Goal: Transaction & Acquisition: Purchase product/service

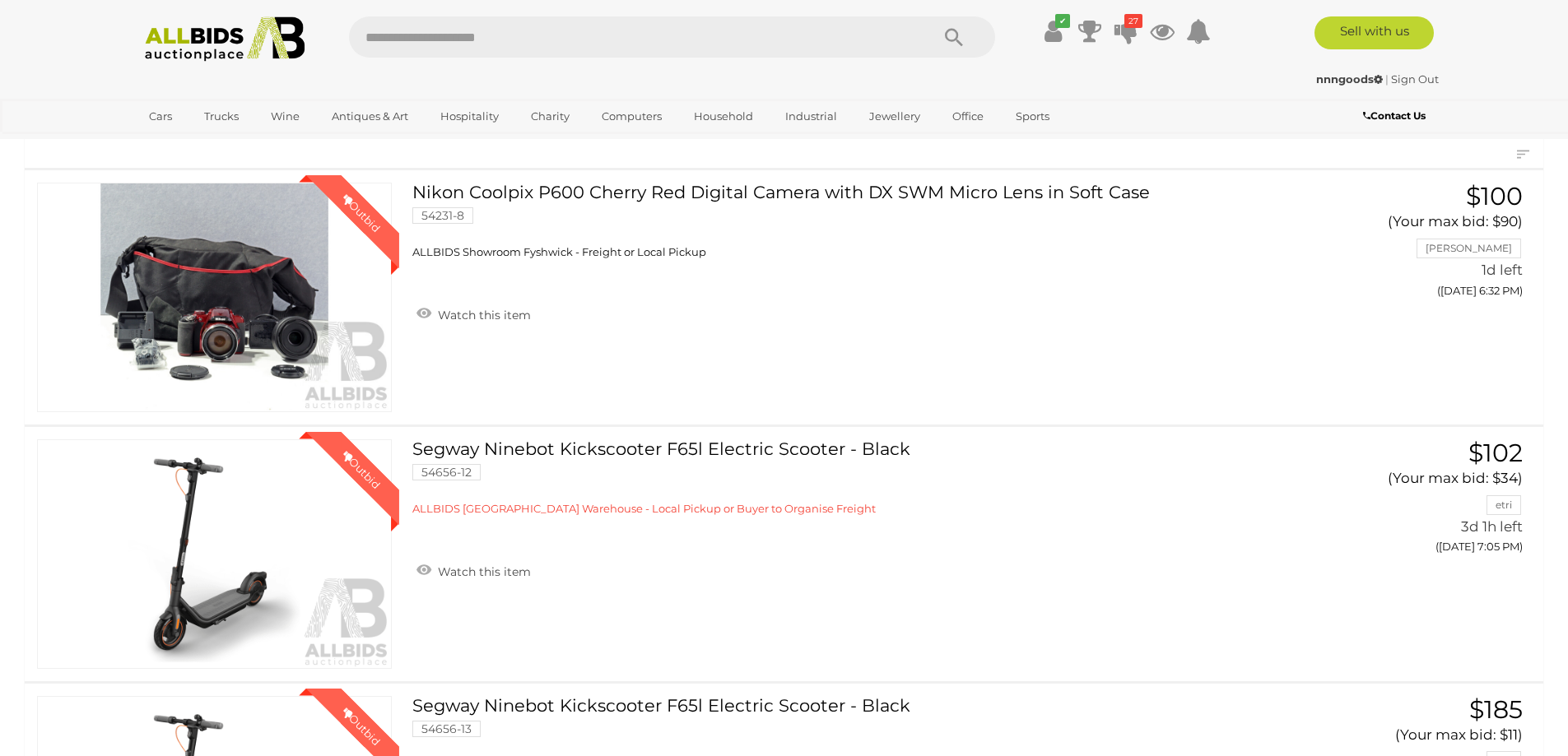
scroll to position [100, 0]
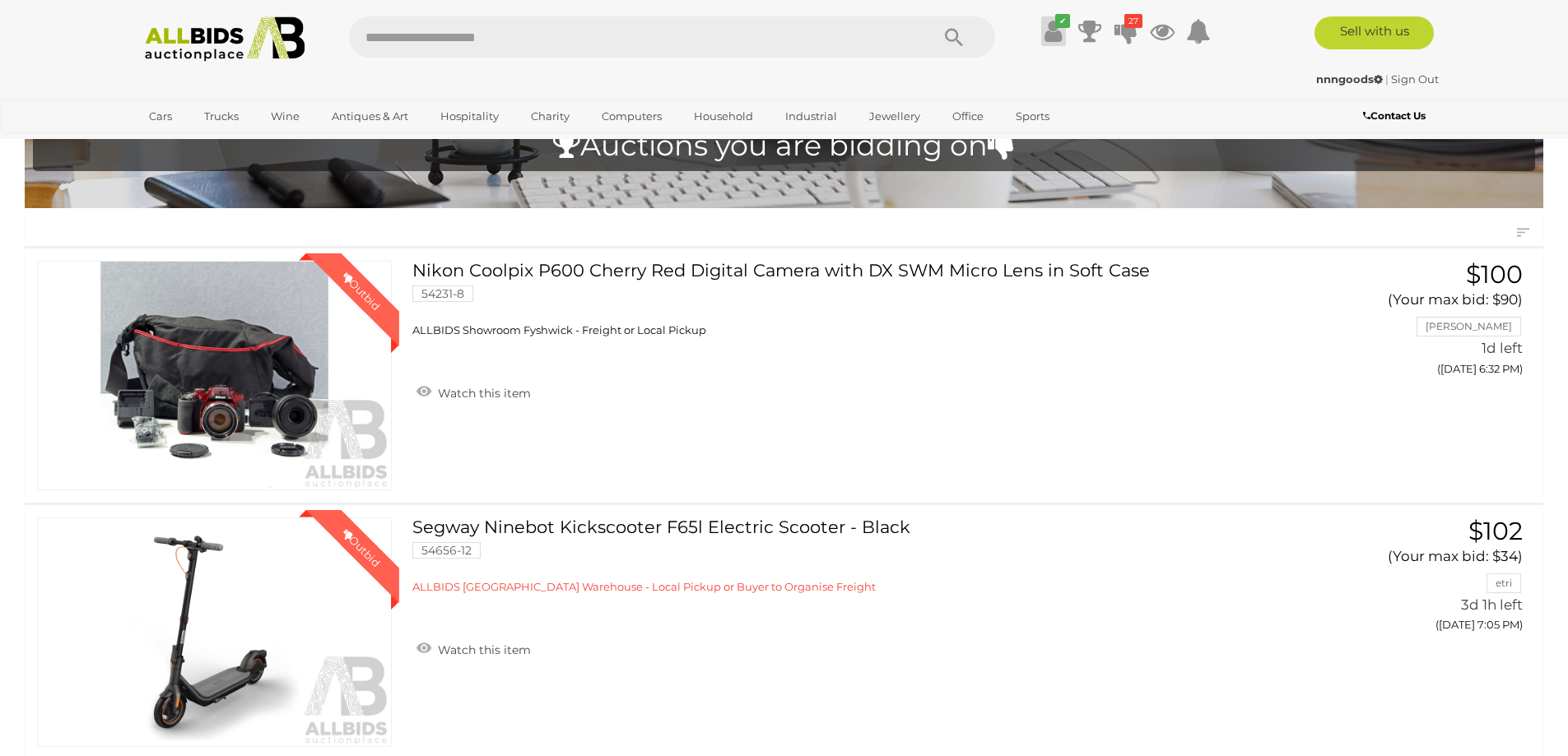
click at [1048, 39] on icon at bounding box center [1052, 31] width 17 height 30
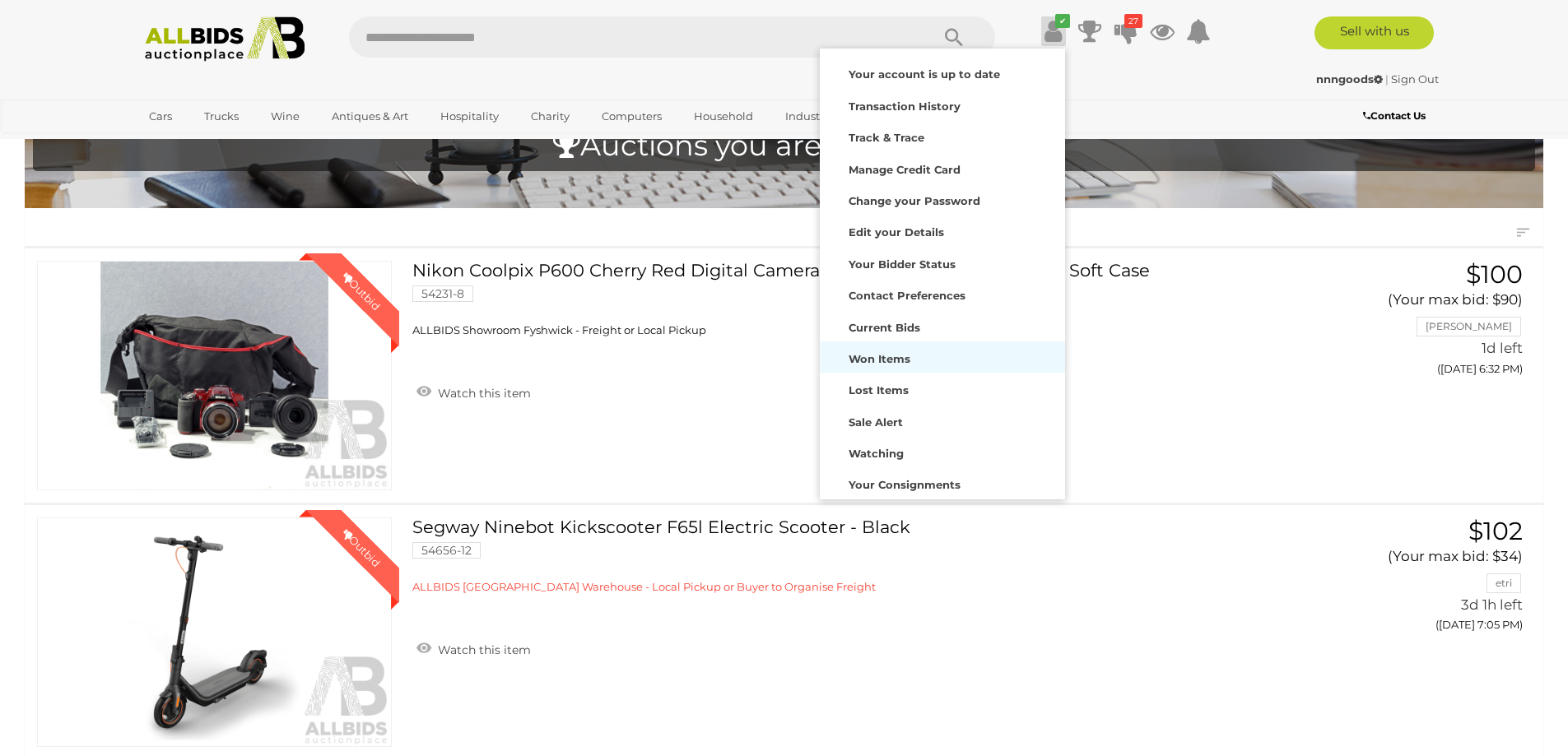
click at [889, 355] on strong "Won Items" at bounding box center [879, 359] width 62 height 13
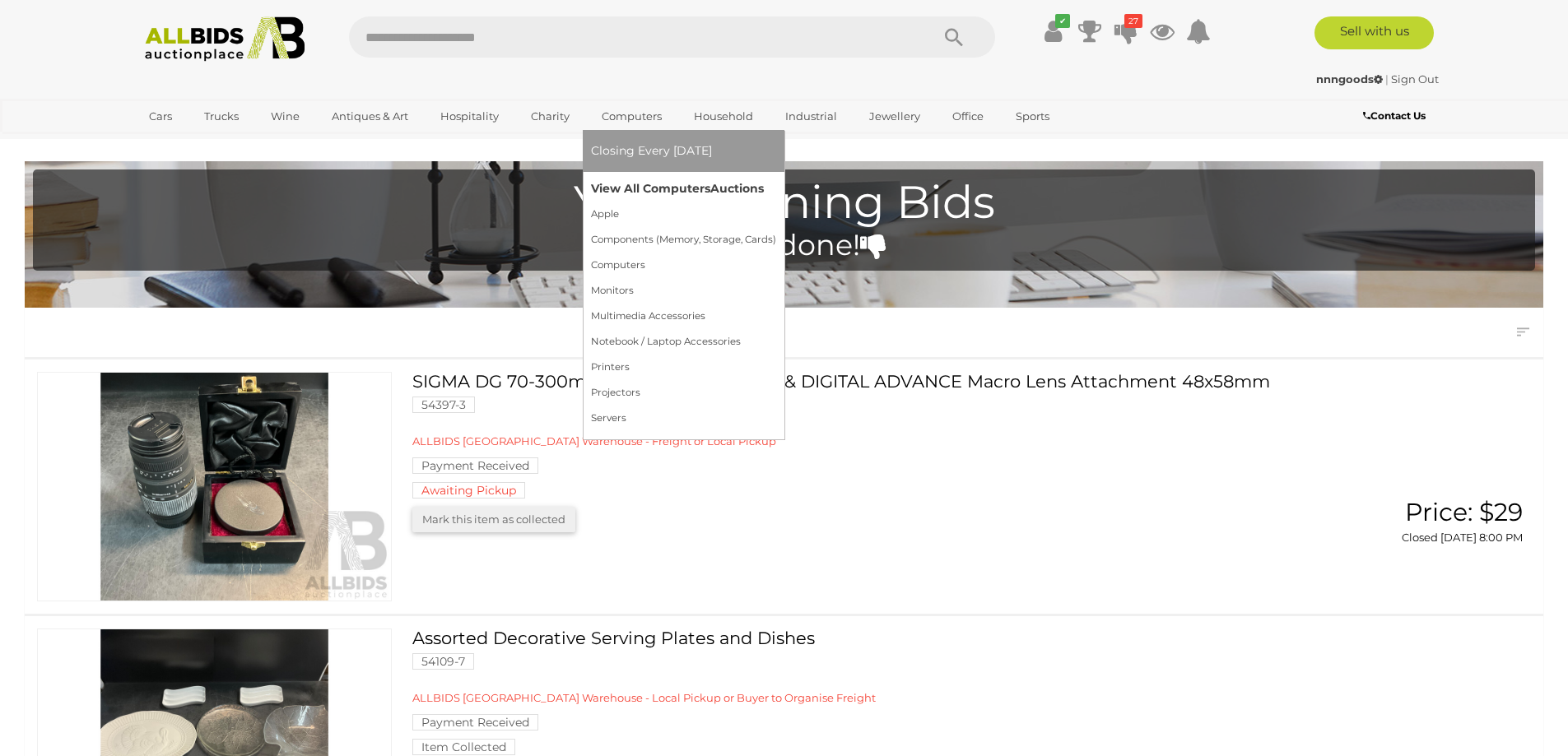
click at [694, 192] on link "View All Computers Auctions" at bounding box center [684, 189] width 185 height 26
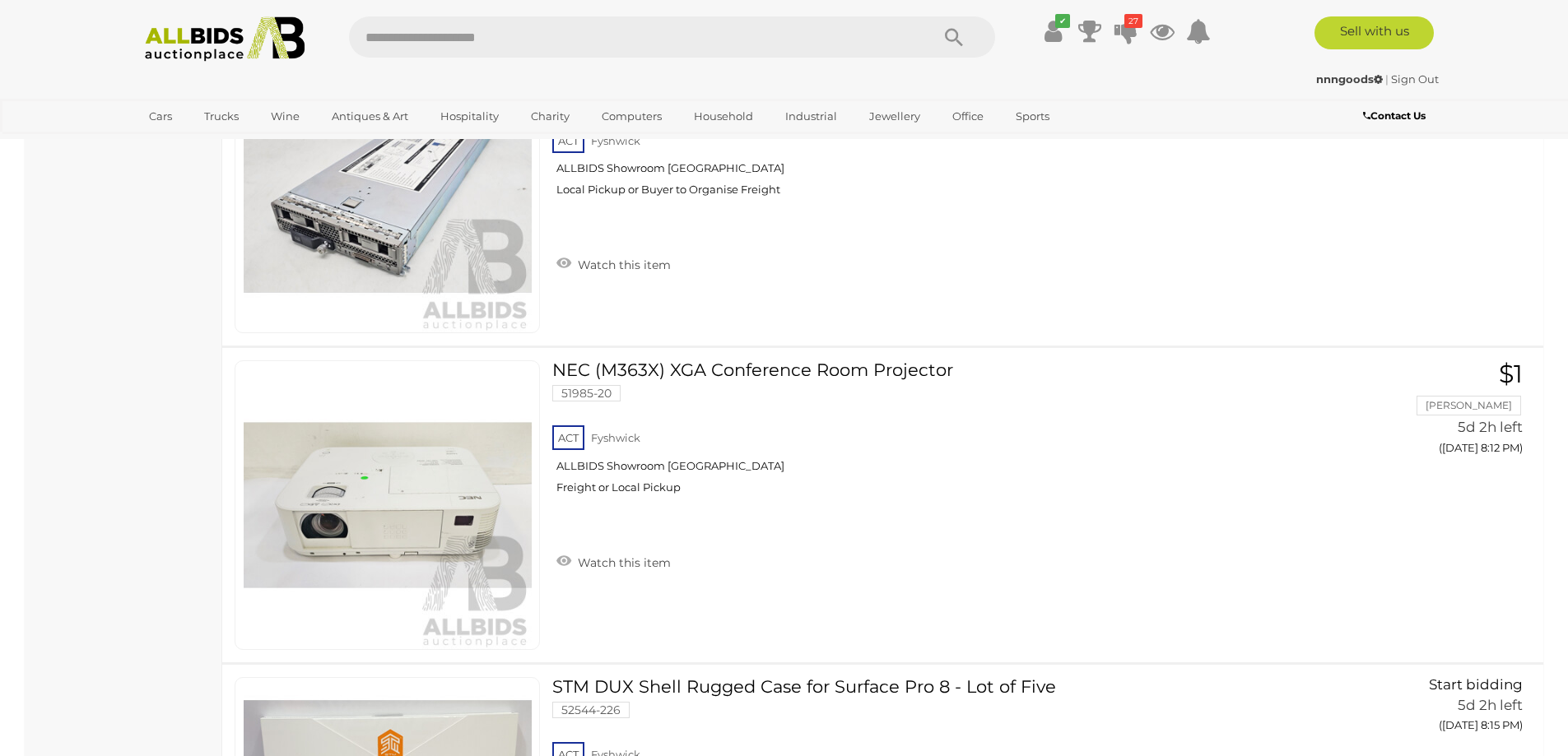
scroll to position [14250, 0]
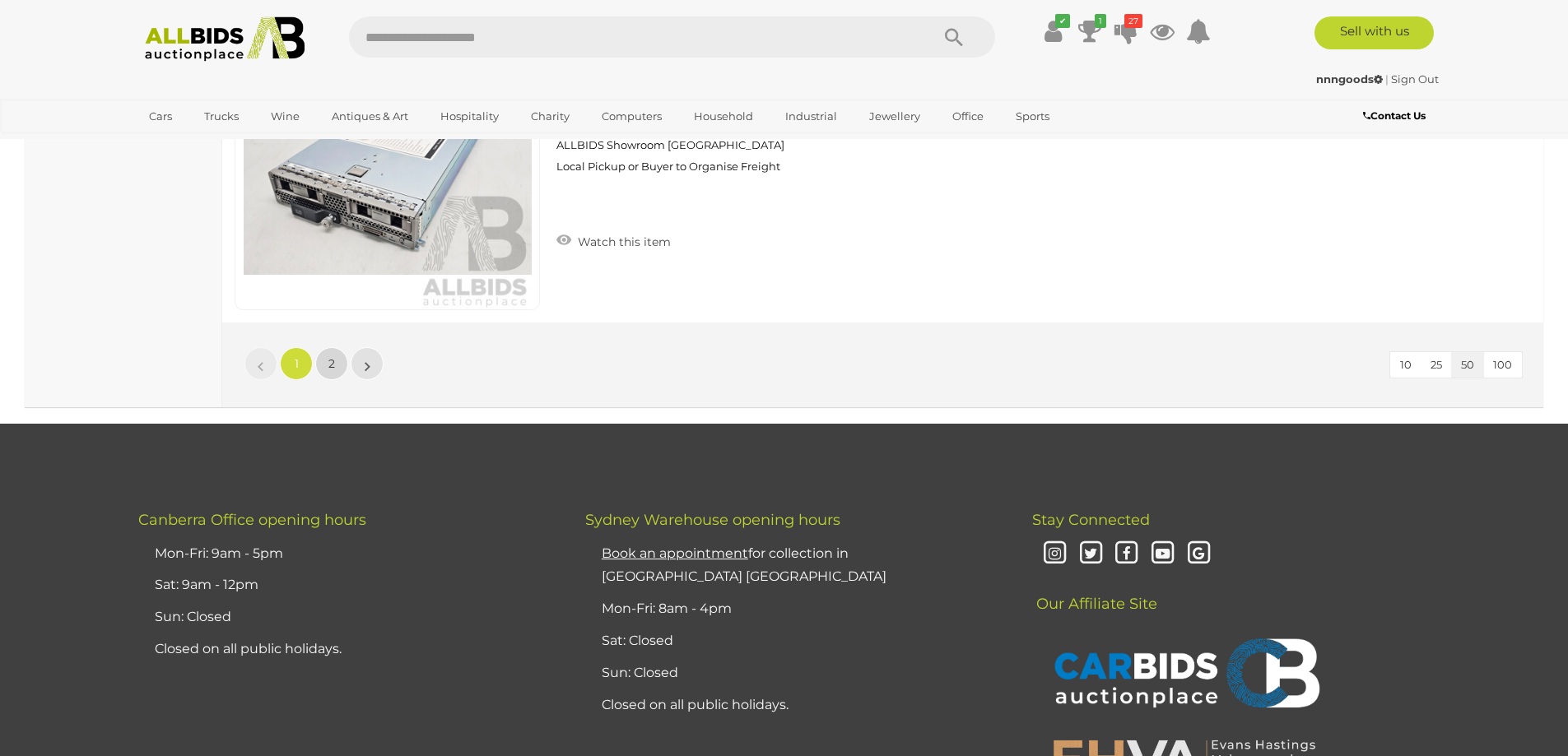
click at [324, 368] on link "2" at bounding box center [332, 364] width 33 height 33
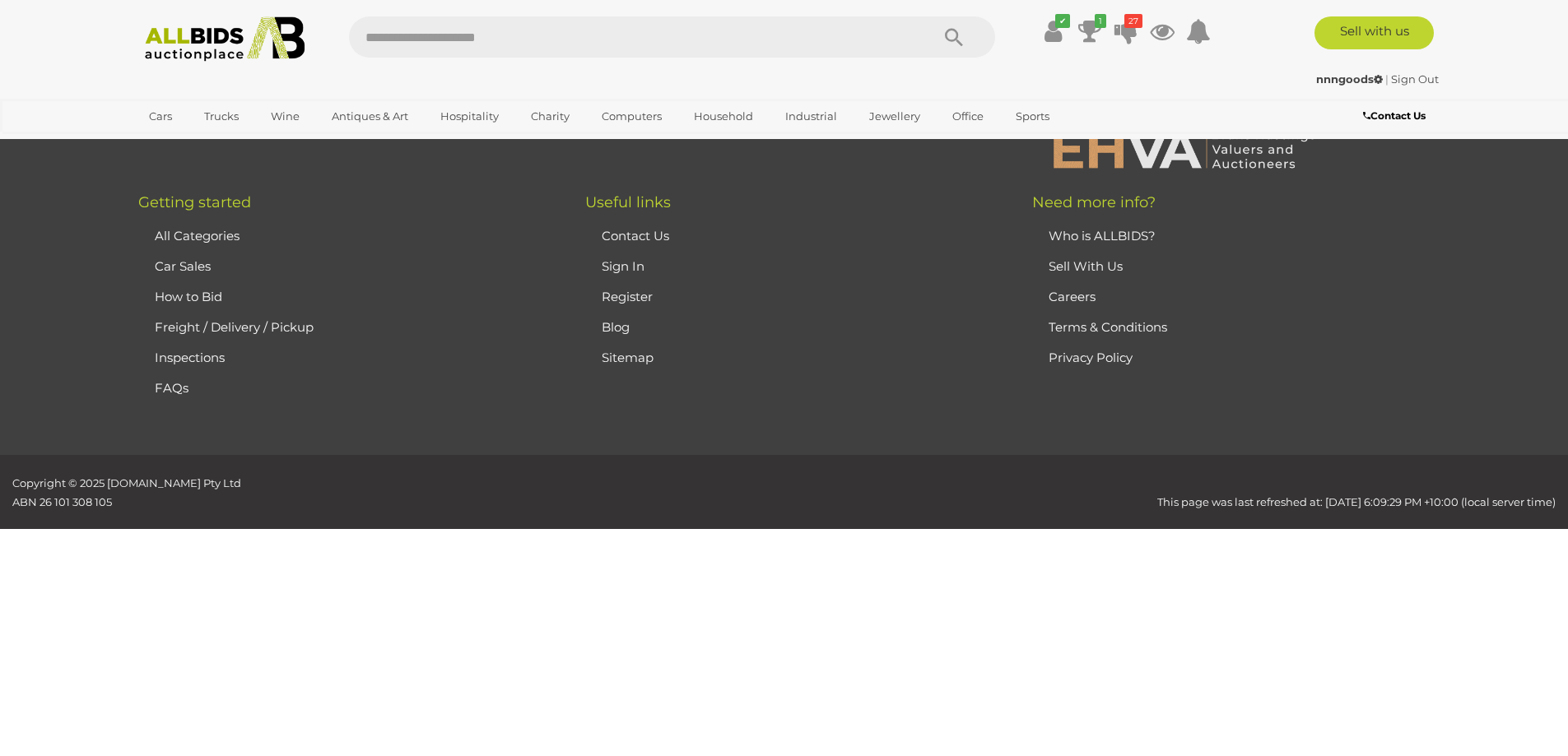
scroll to position [211, 0]
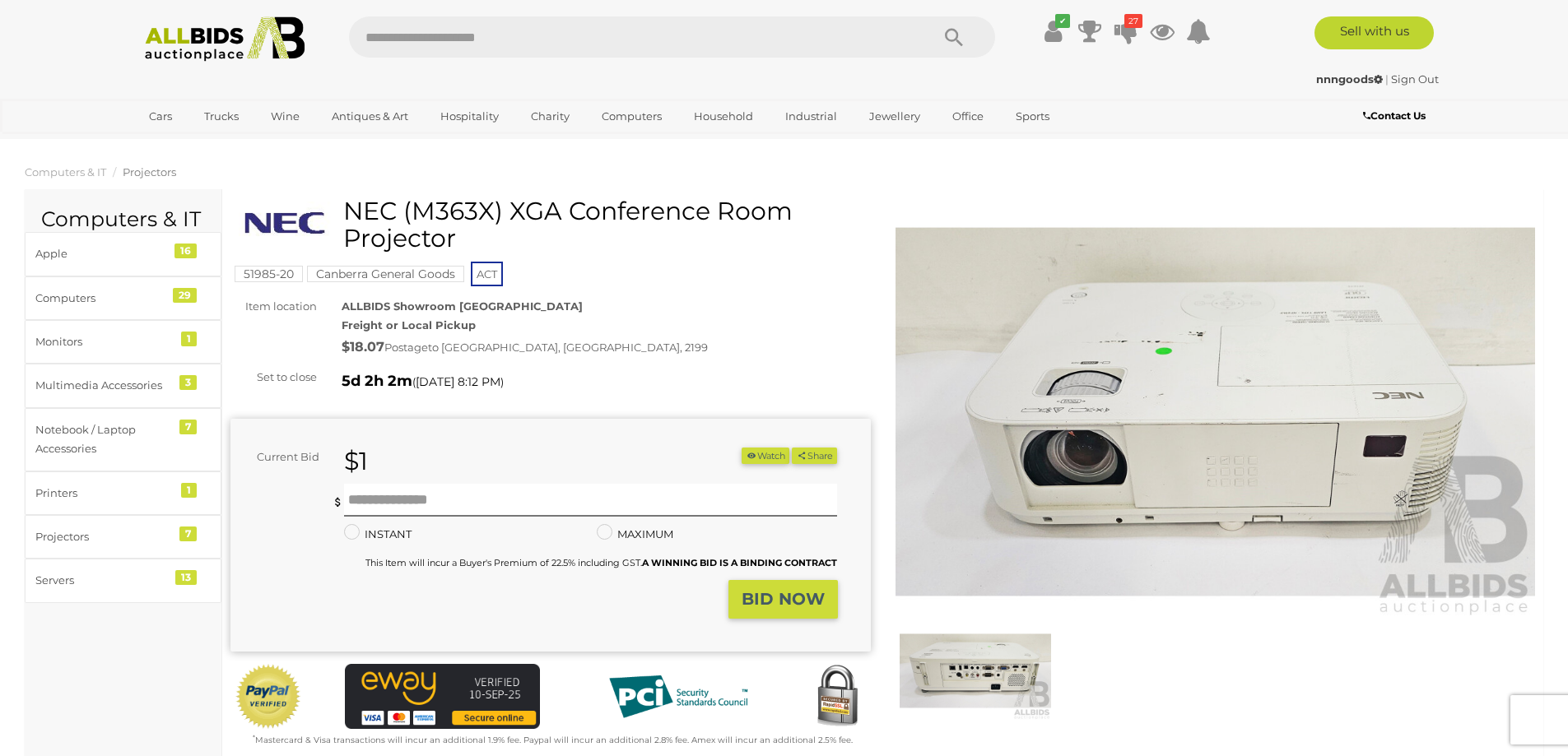
click at [968, 676] on img at bounding box center [975, 671] width 152 height 98
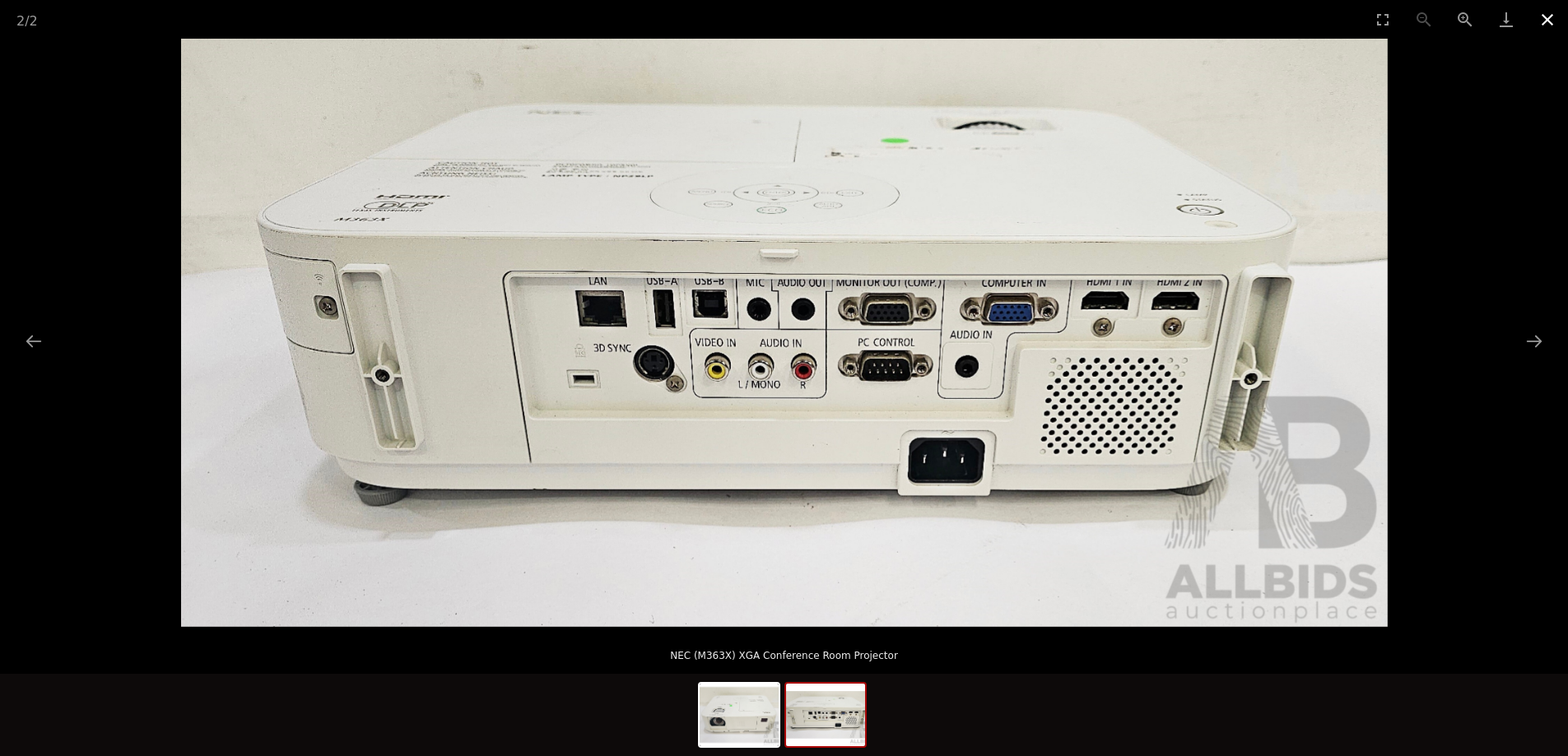
click at [1549, 18] on button "Close gallery" at bounding box center [1547, 19] width 41 height 39
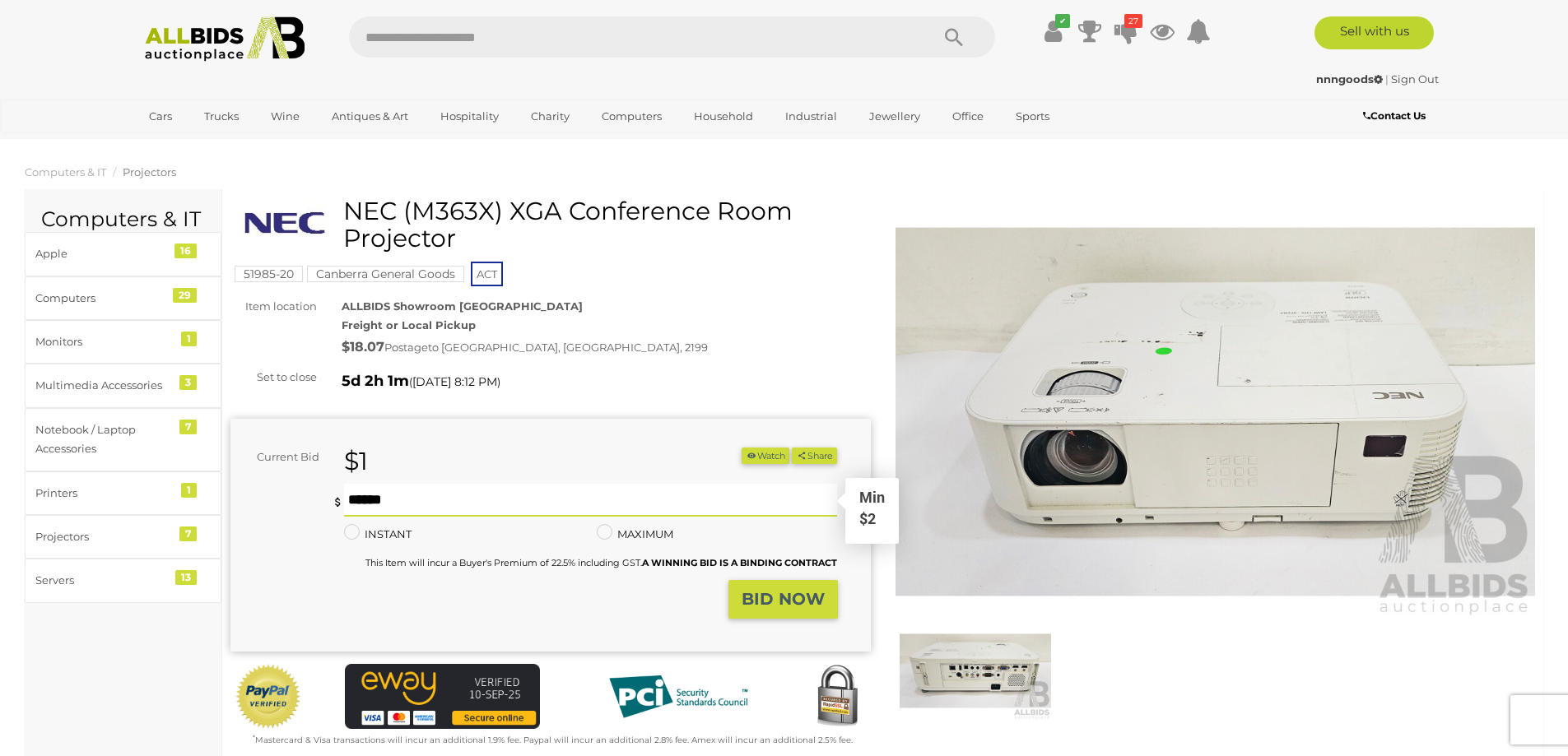
click at [651, 505] on input "text" at bounding box center [591, 501] width 494 height 33
click at [412, 506] on input "text" at bounding box center [591, 501] width 494 height 33
type input "*"
click at [769, 607] on strong "BID NOW" at bounding box center [782, 600] width 83 height 20
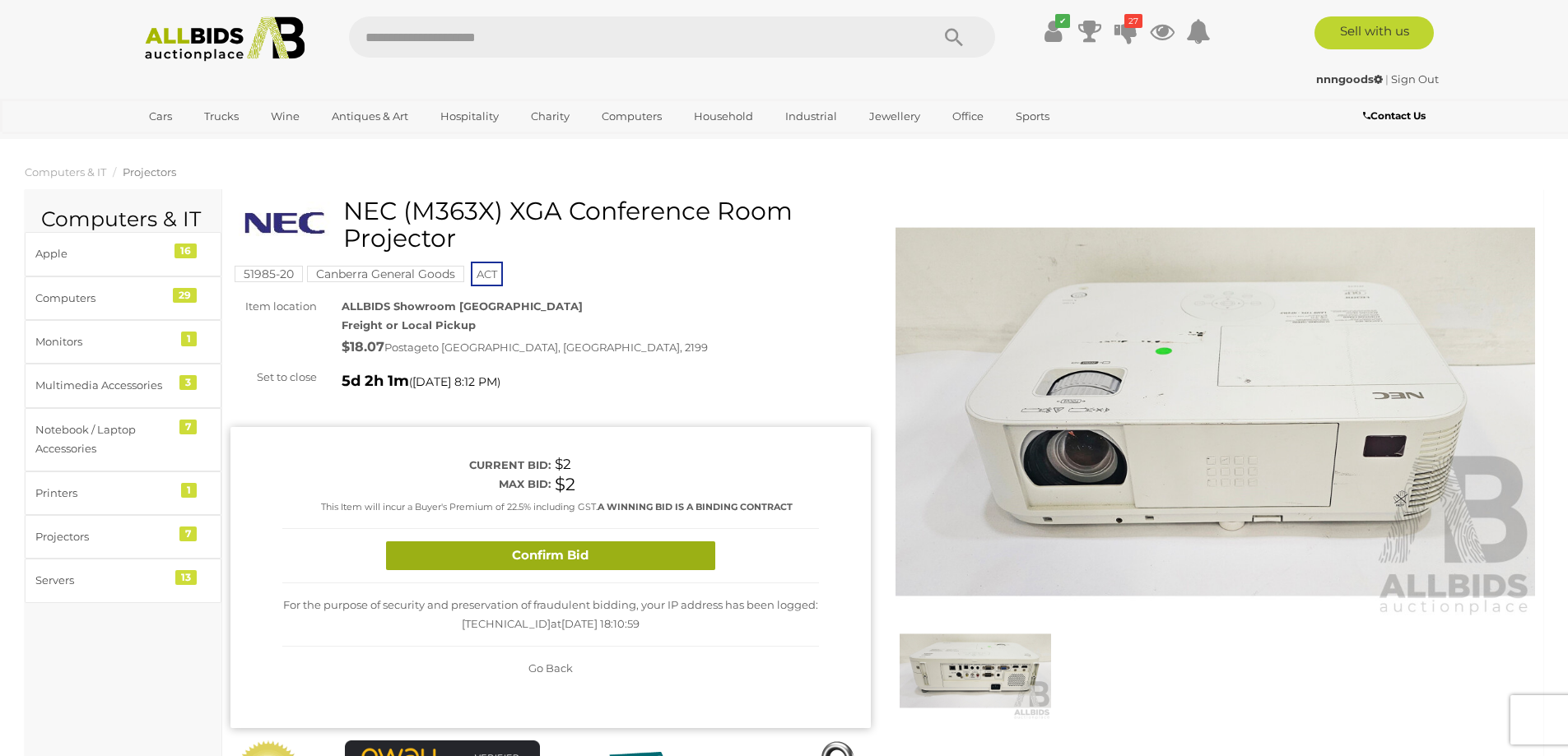
click at [633, 560] on button "Confirm Bid" at bounding box center [551, 556] width 329 height 29
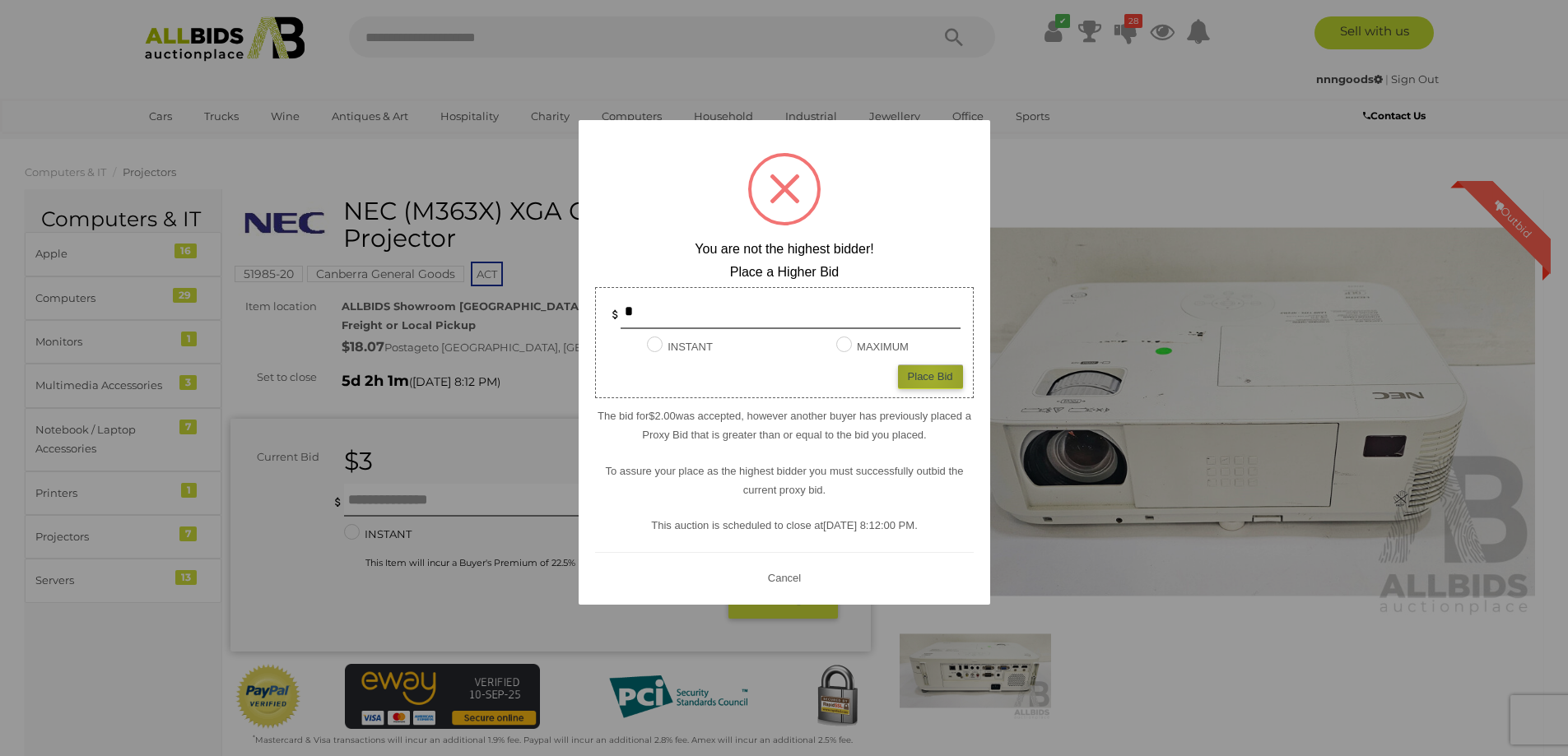
click at [930, 376] on div "Place Bid" at bounding box center [930, 376] width 65 height 24
type input "*"
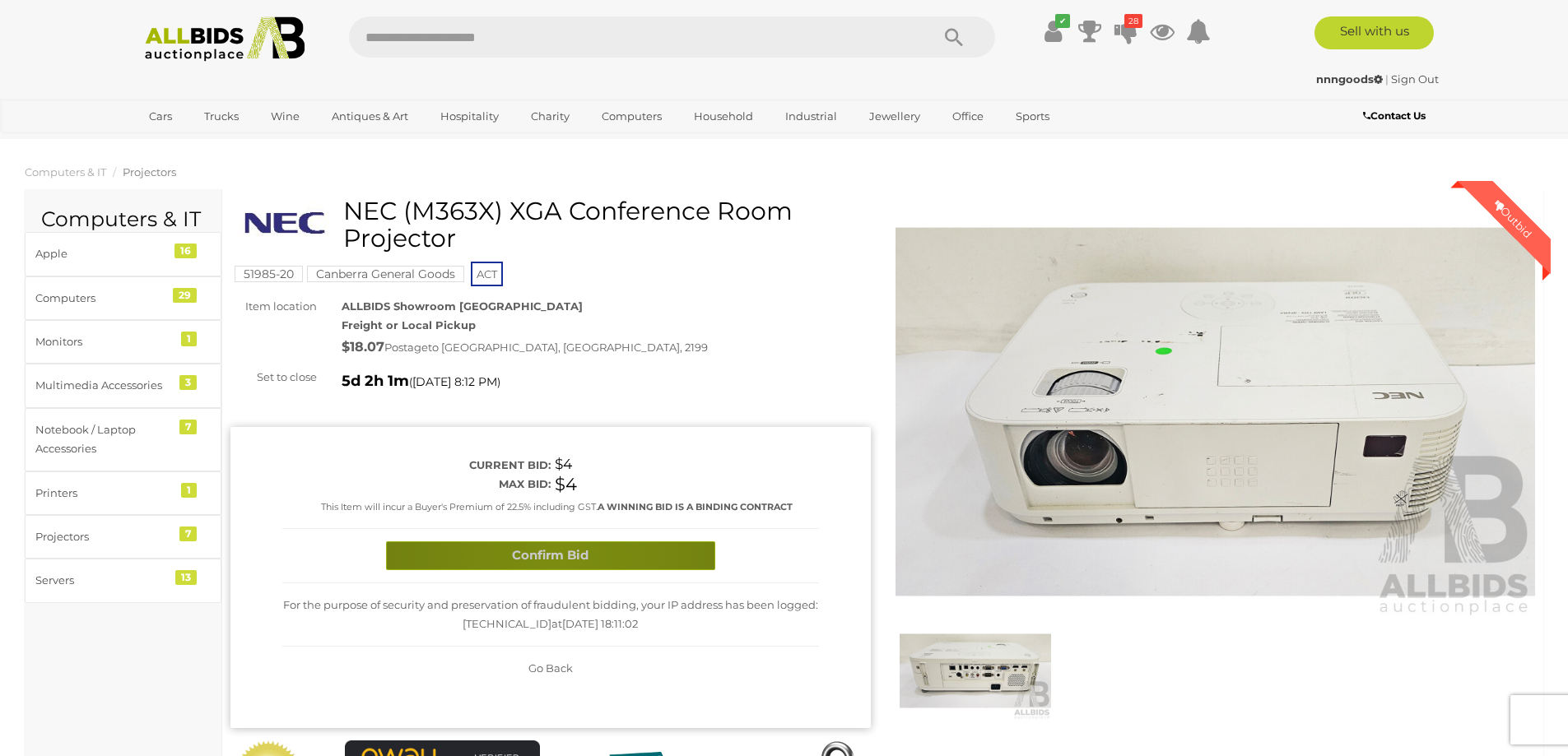
click at [561, 557] on button "Confirm Bid" at bounding box center [551, 556] width 329 height 29
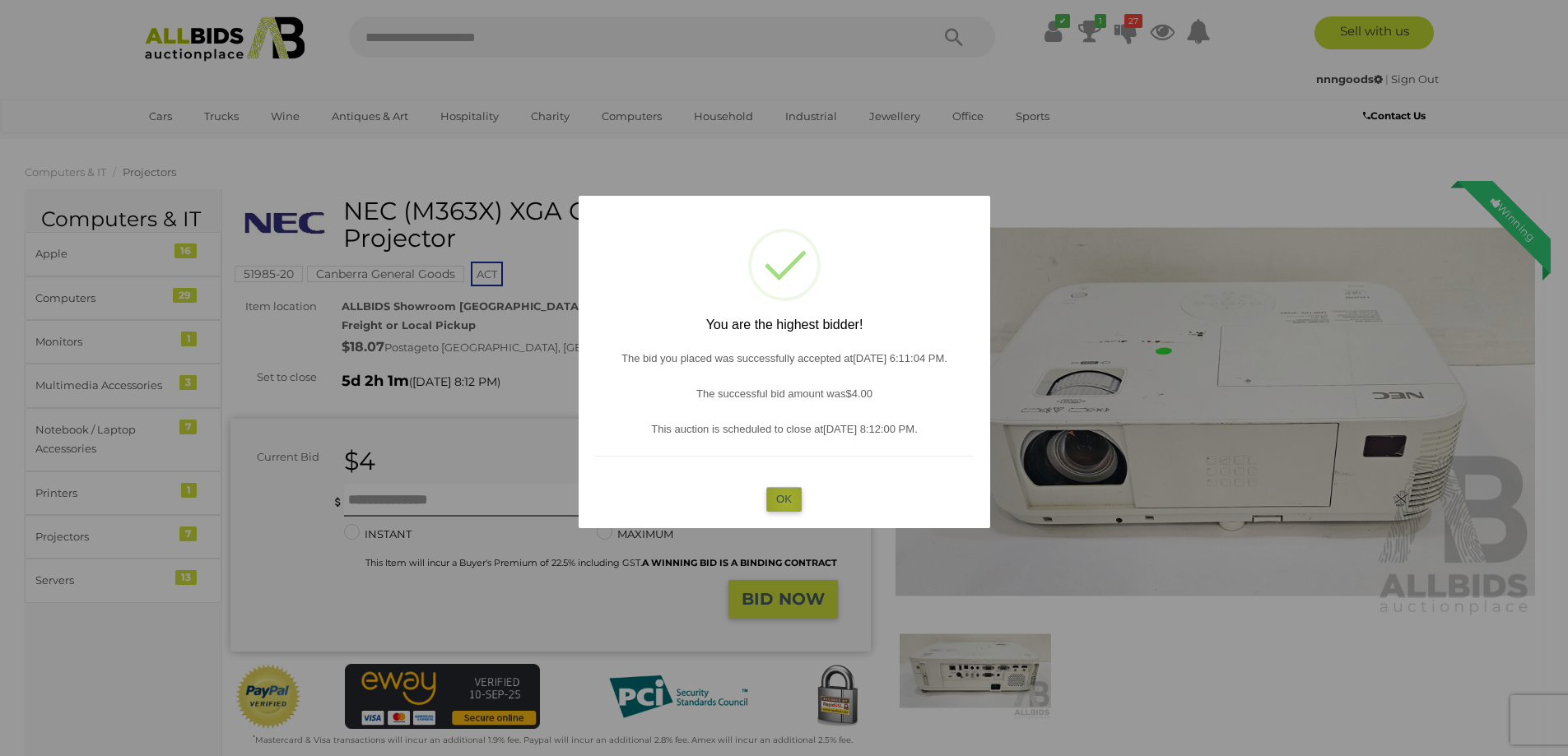
drag, startPoint x: 786, startPoint y: 502, endPoint x: 828, endPoint y: 497, distance: 42.3
click at [786, 502] on button "OK" at bounding box center [783, 499] width 35 height 24
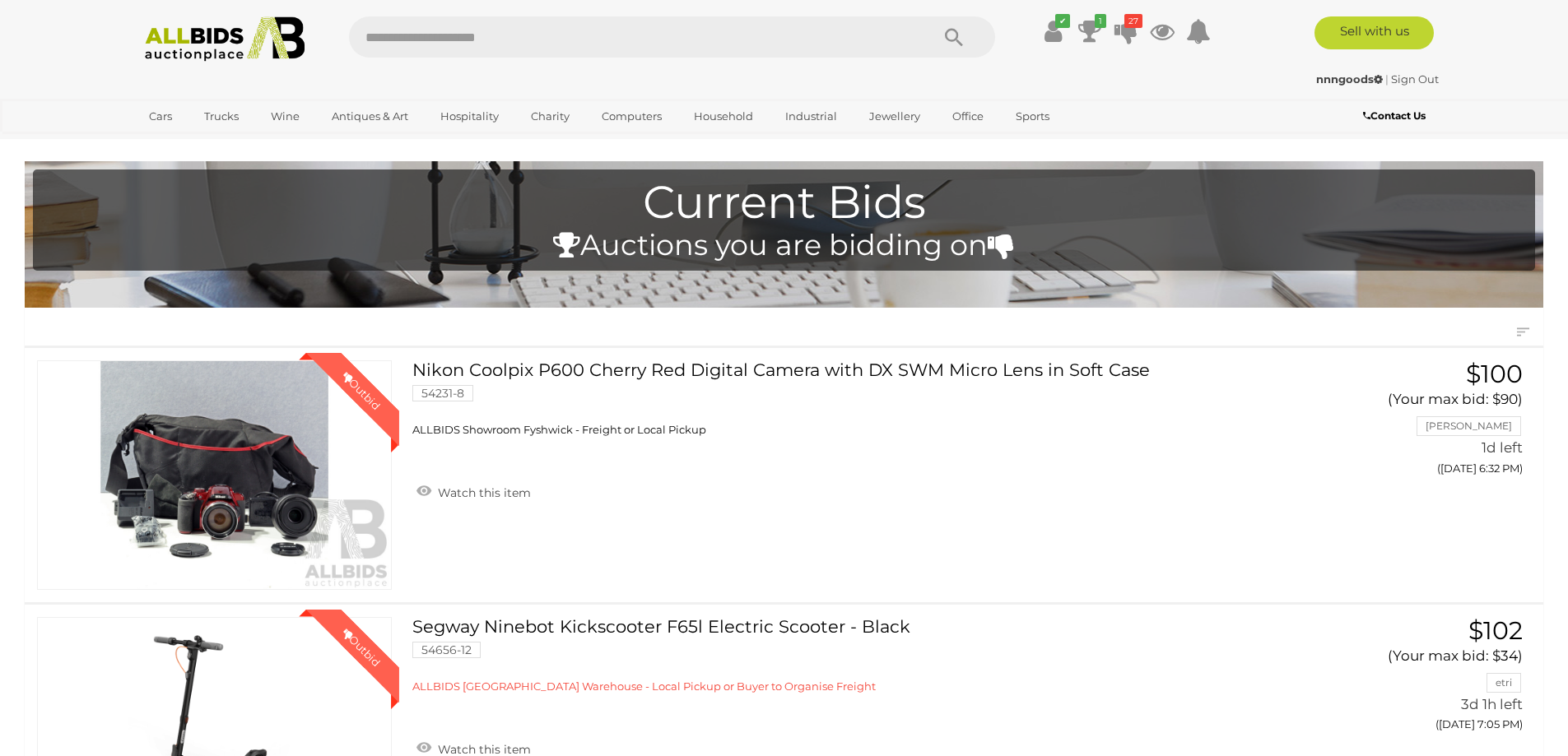
click at [617, 41] on input "text" at bounding box center [632, 37] width 565 height 41
type input "******"
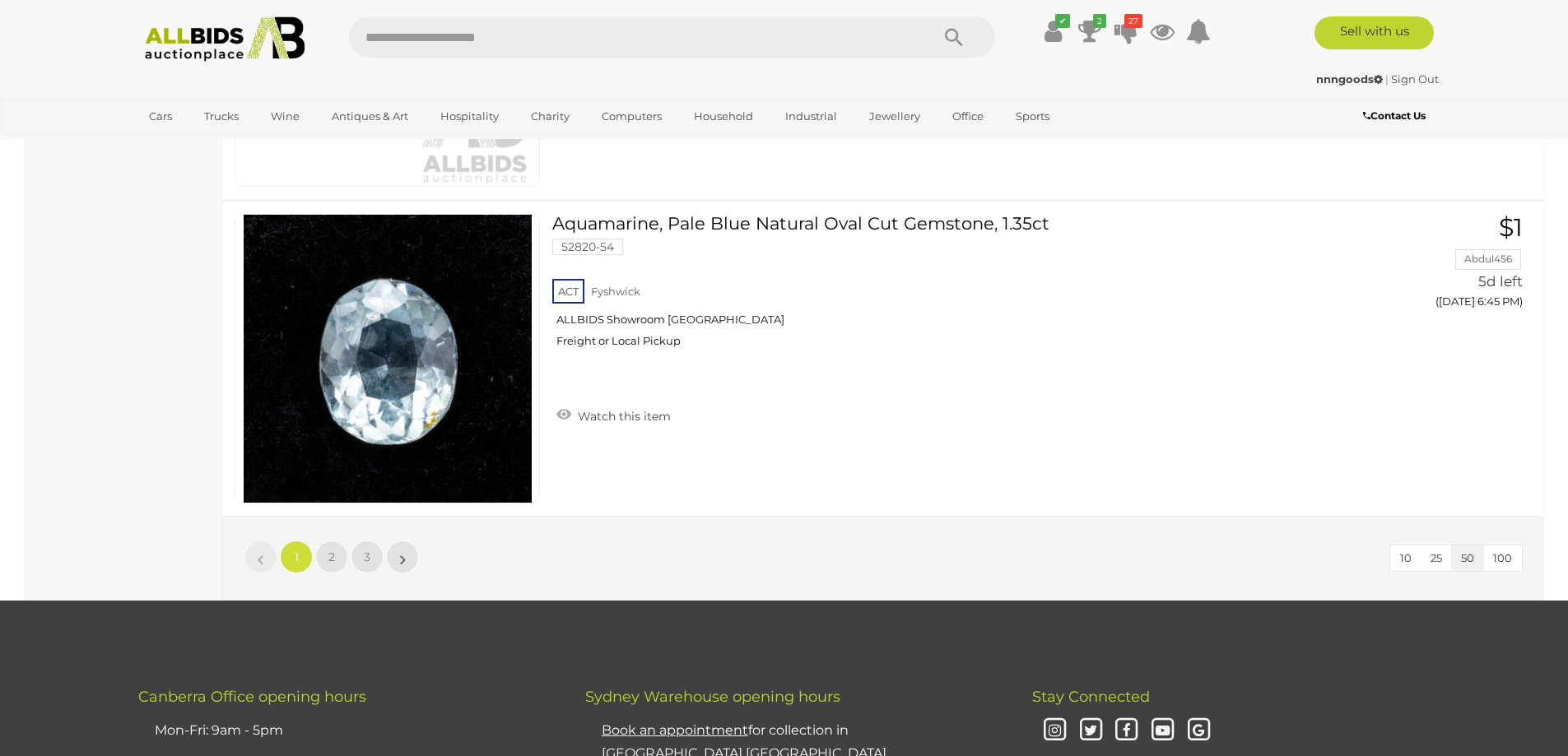
scroll to position [15529, 0]
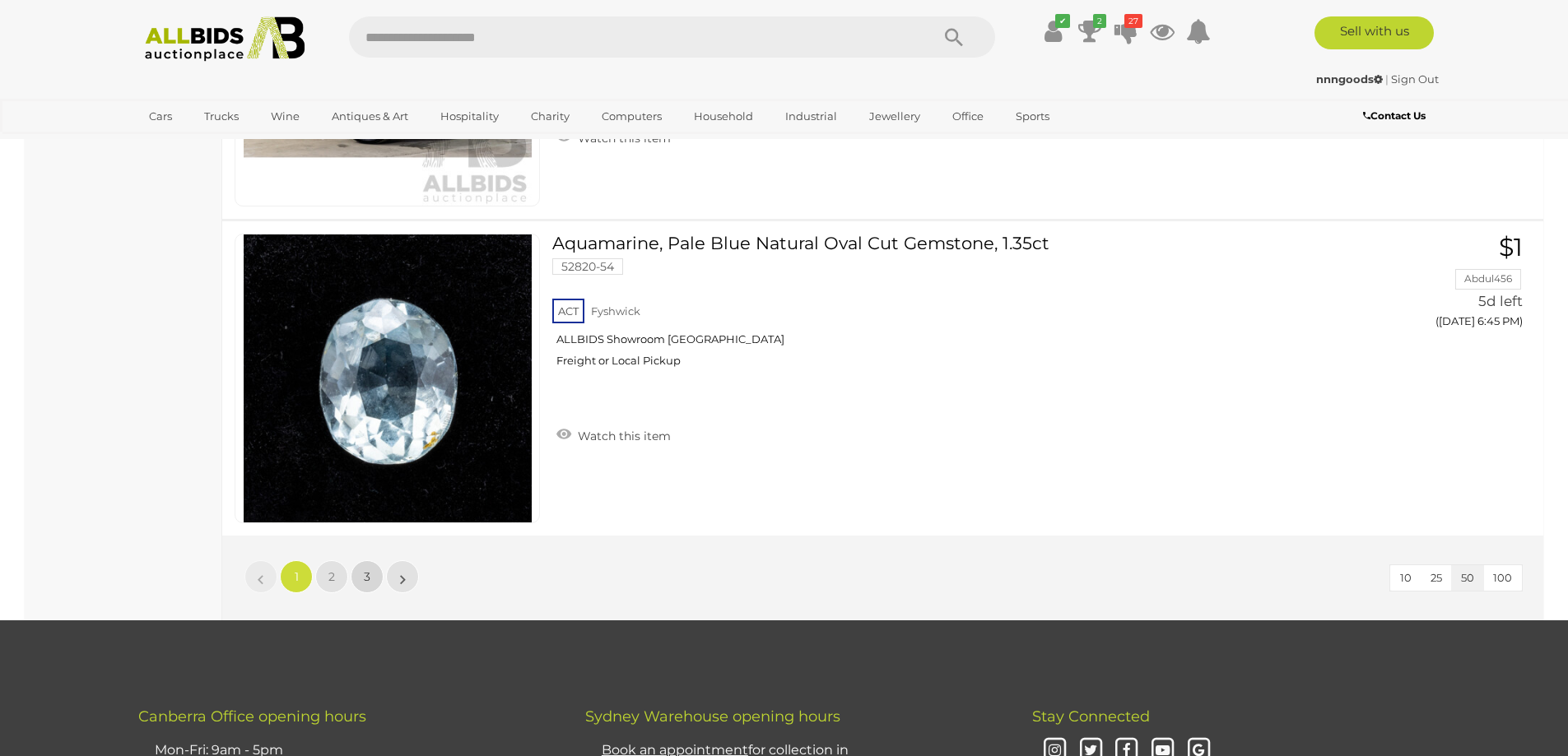
click at [378, 576] on link "3" at bounding box center [367, 577] width 33 height 33
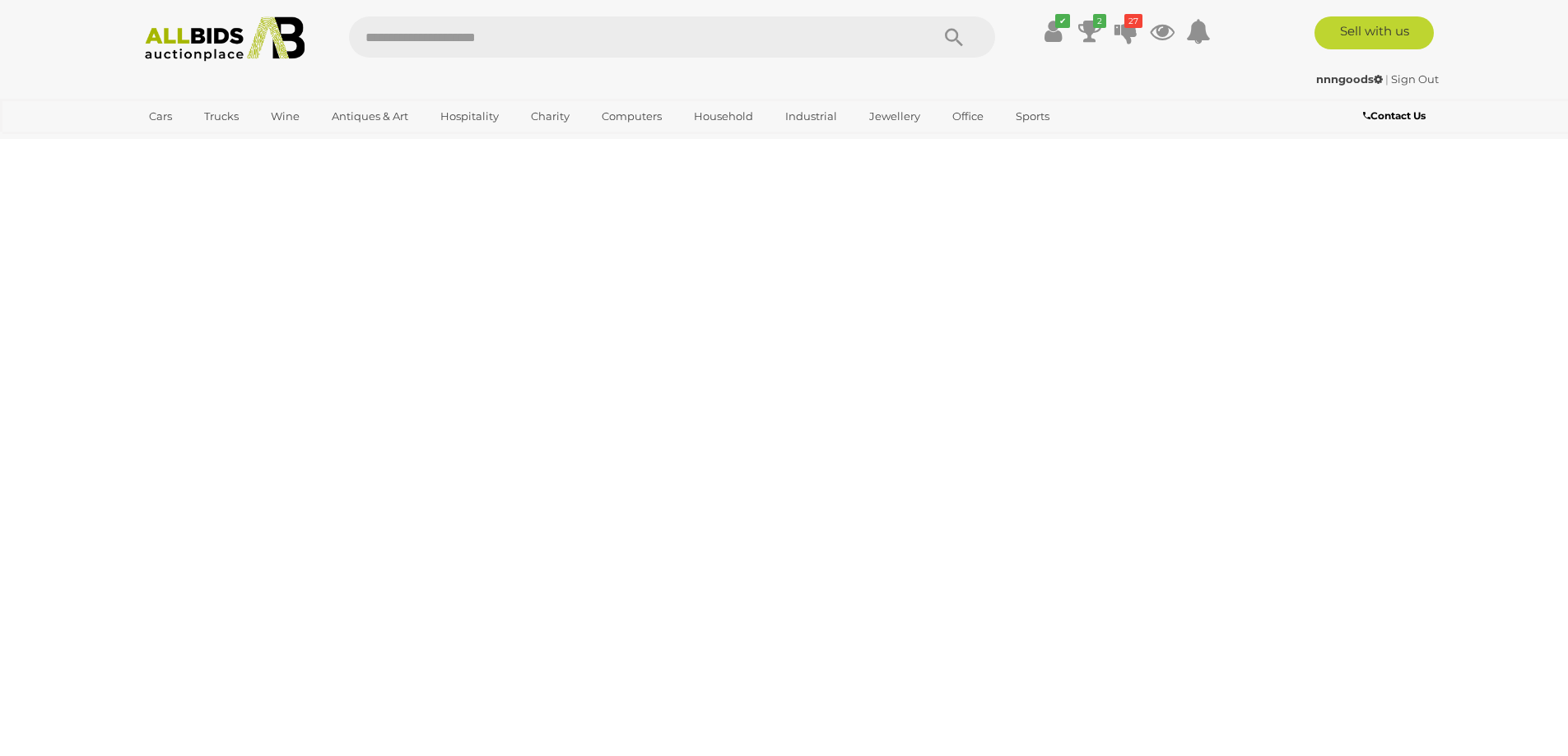
scroll to position [0, 0]
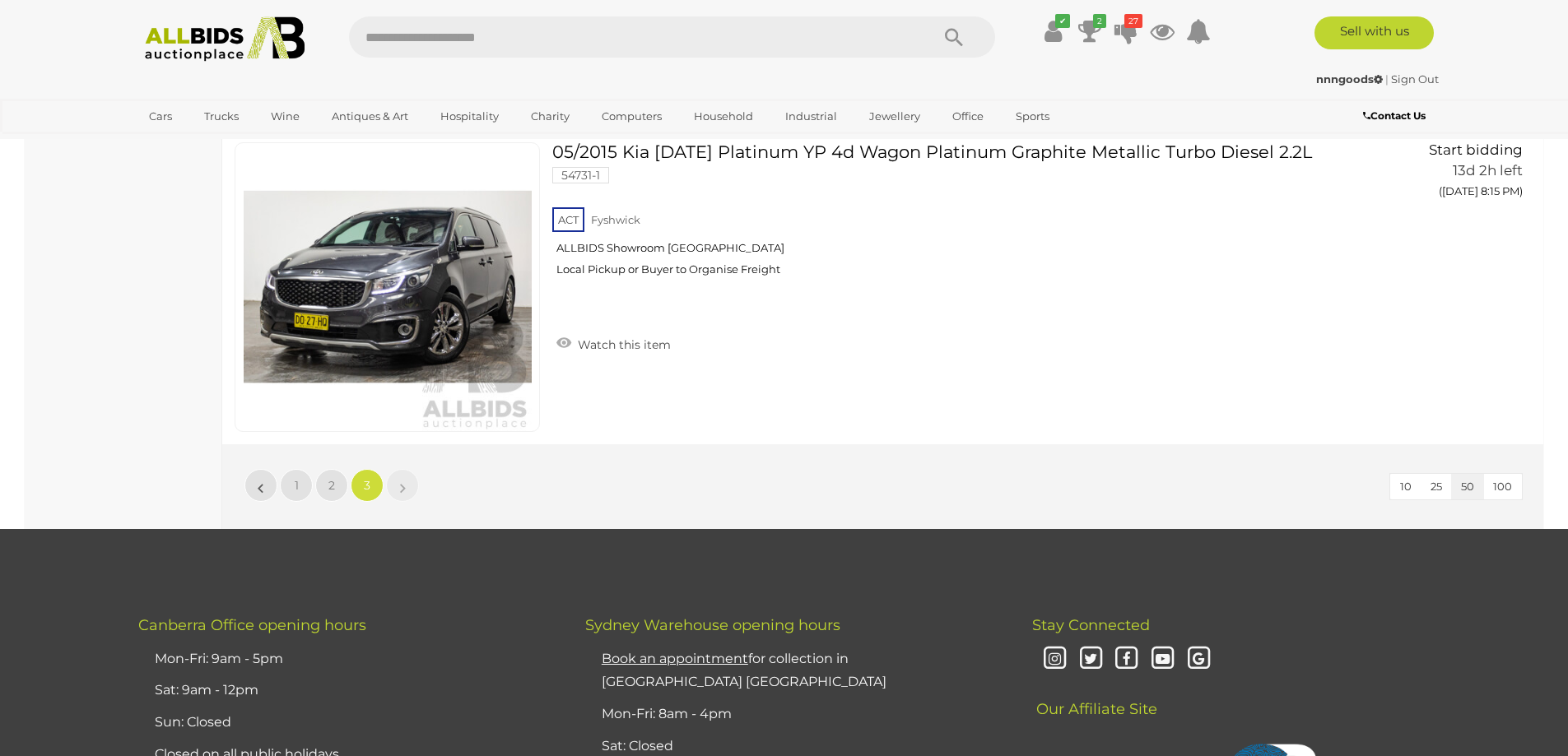
scroll to position [7169, 0]
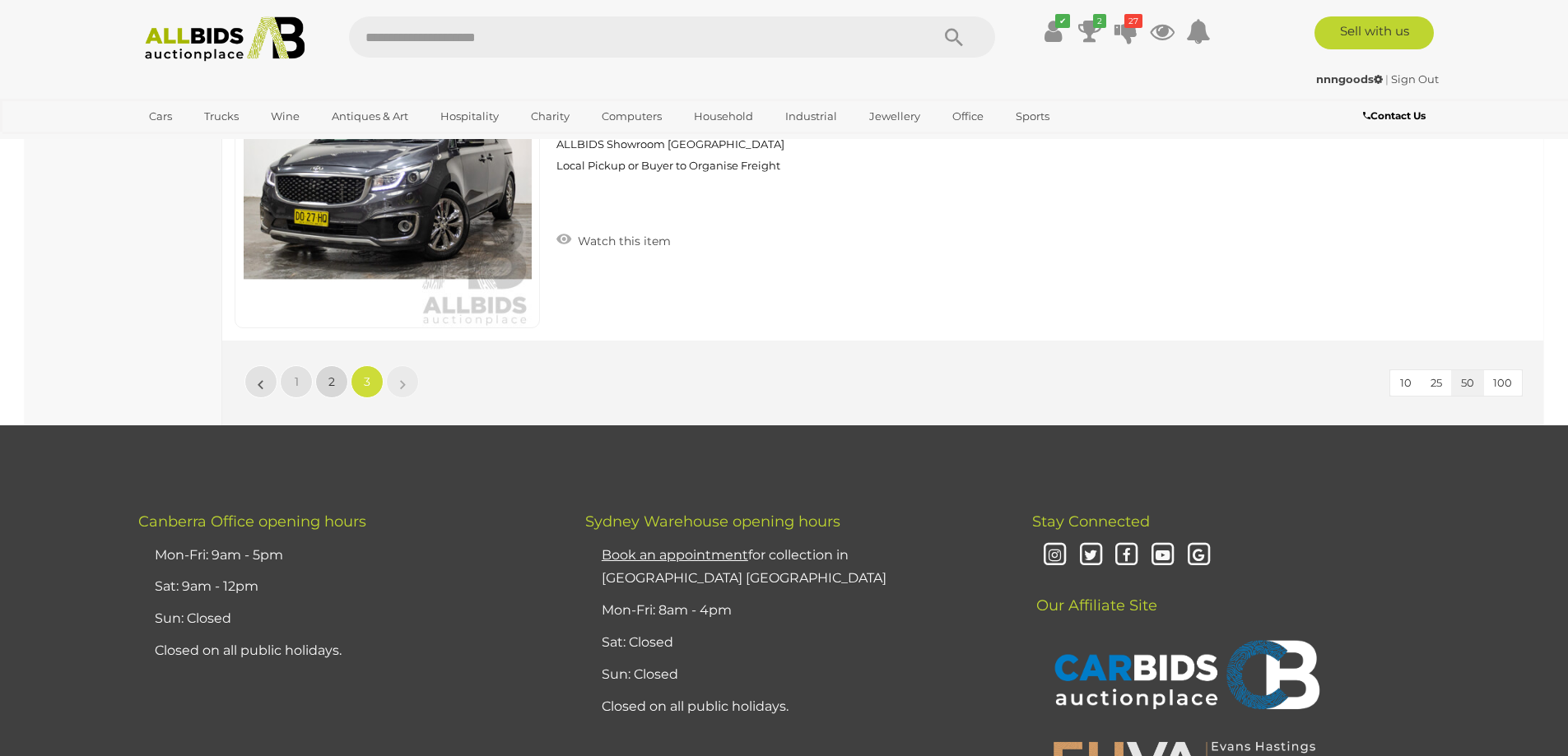
click at [337, 383] on link "2" at bounding box center [332, 382] width 33 height 33
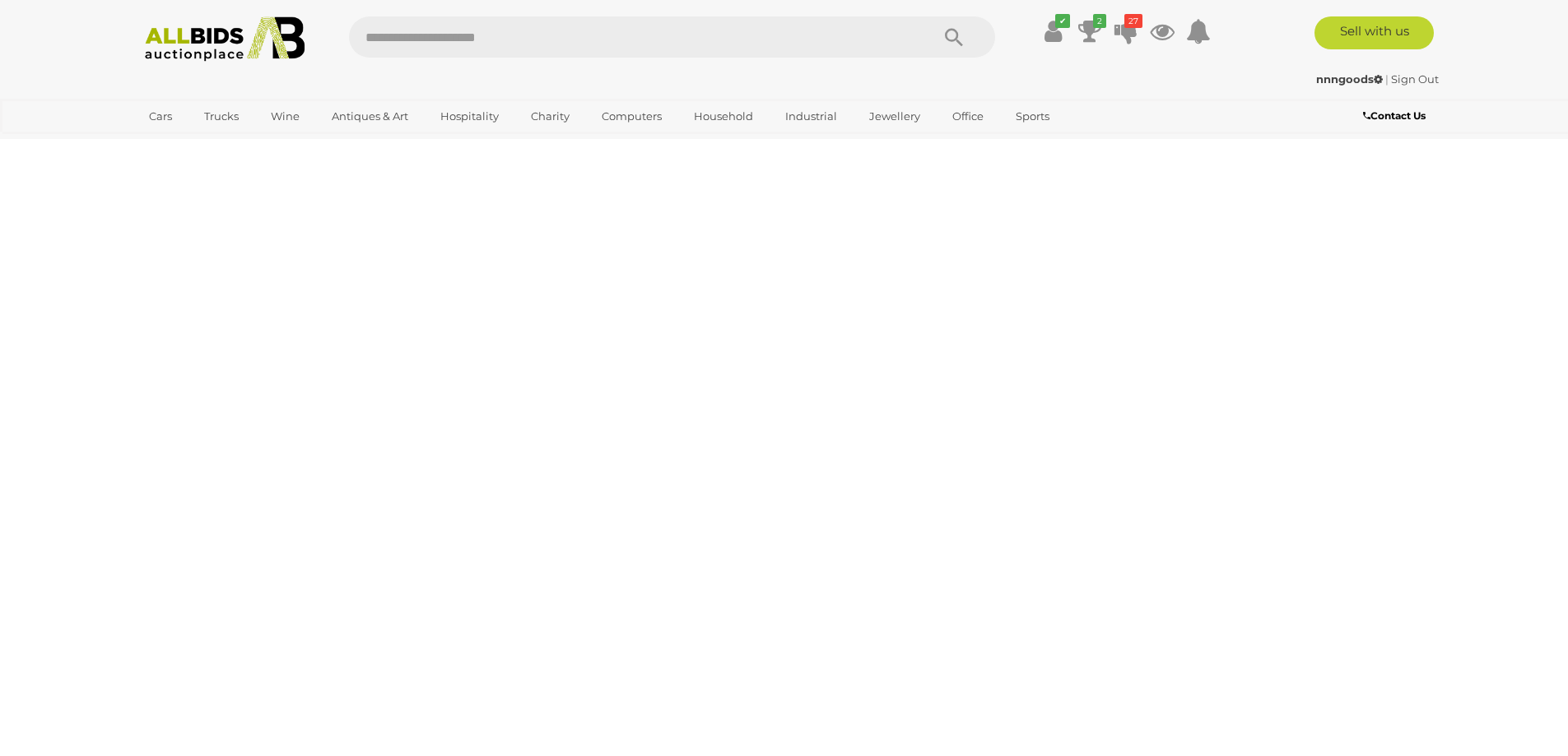
scroll to position [0, 0]
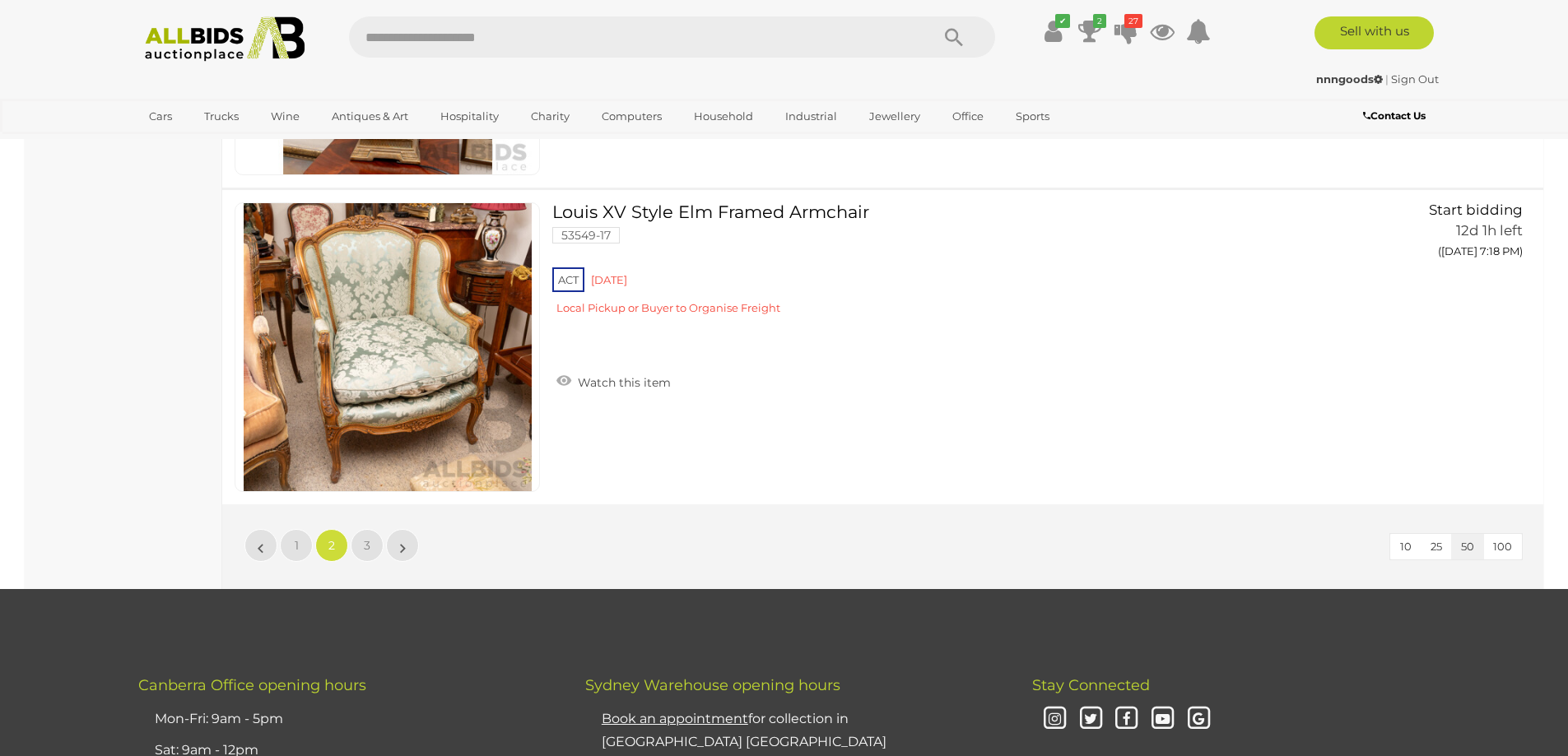
scroll to position [15522, 0]
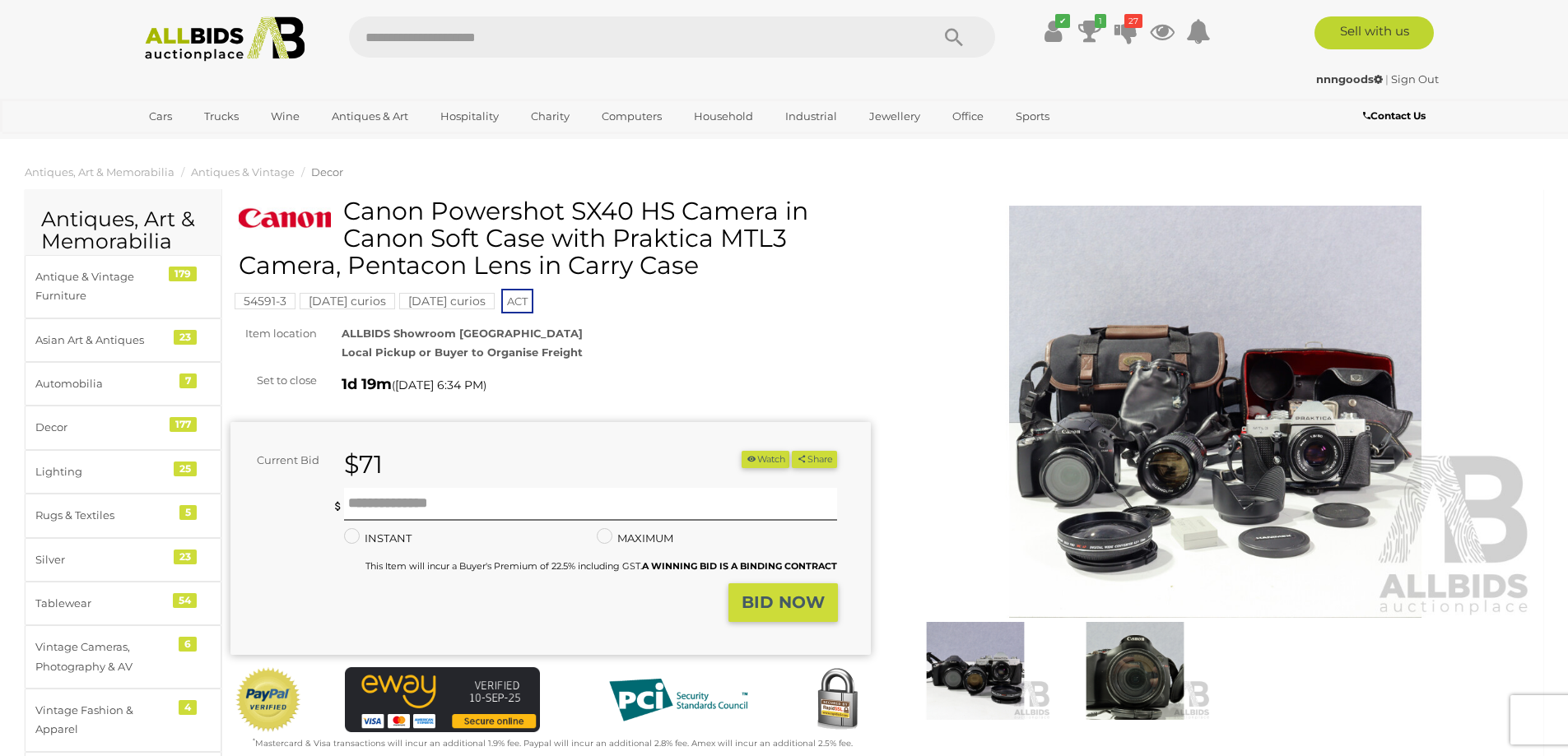
click at [1178, 352] on img at bounding box center [1216, 412] width 641 height 413
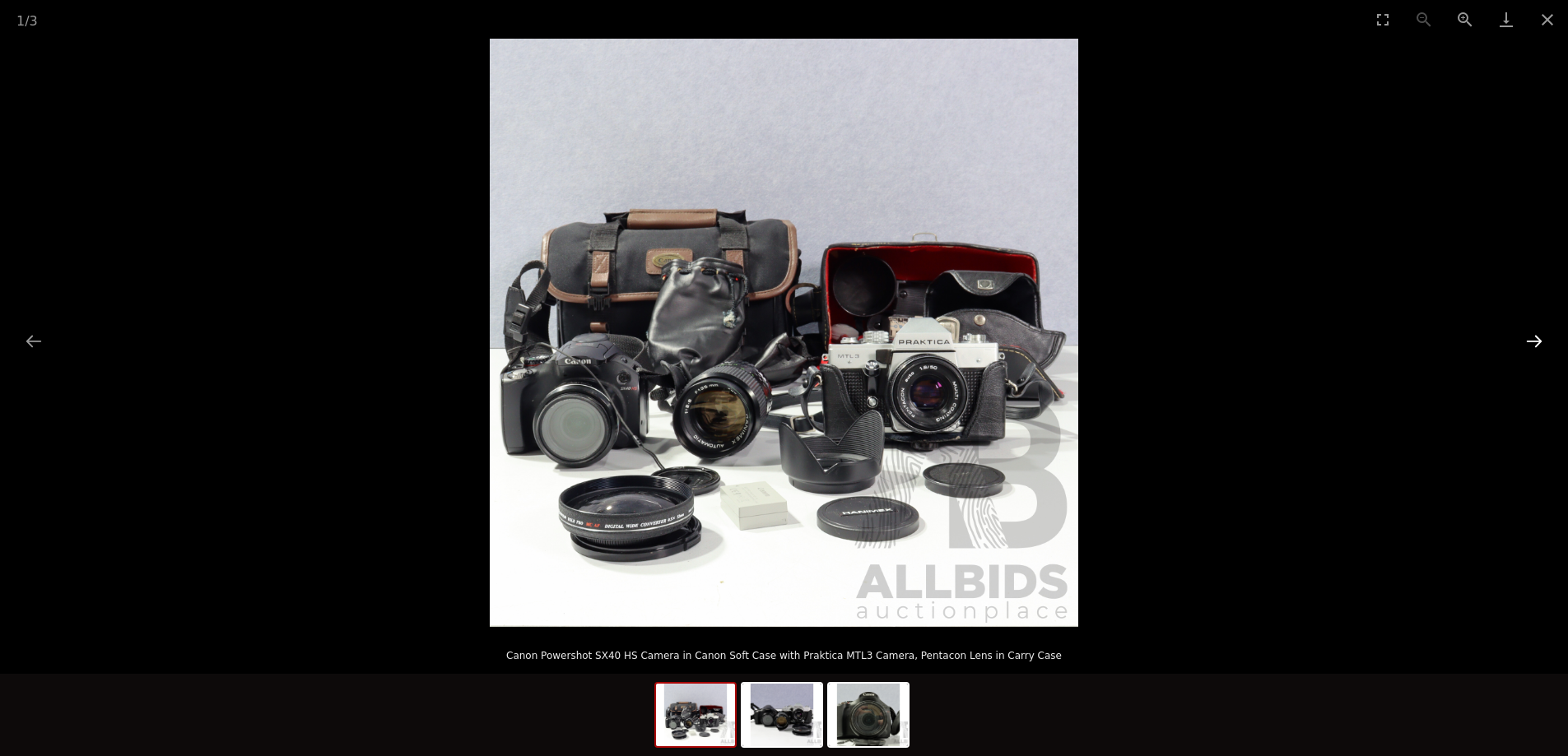
click at [1530, 342] on button "Next slide" at bounding box center [1534, 341] width 35 height 32
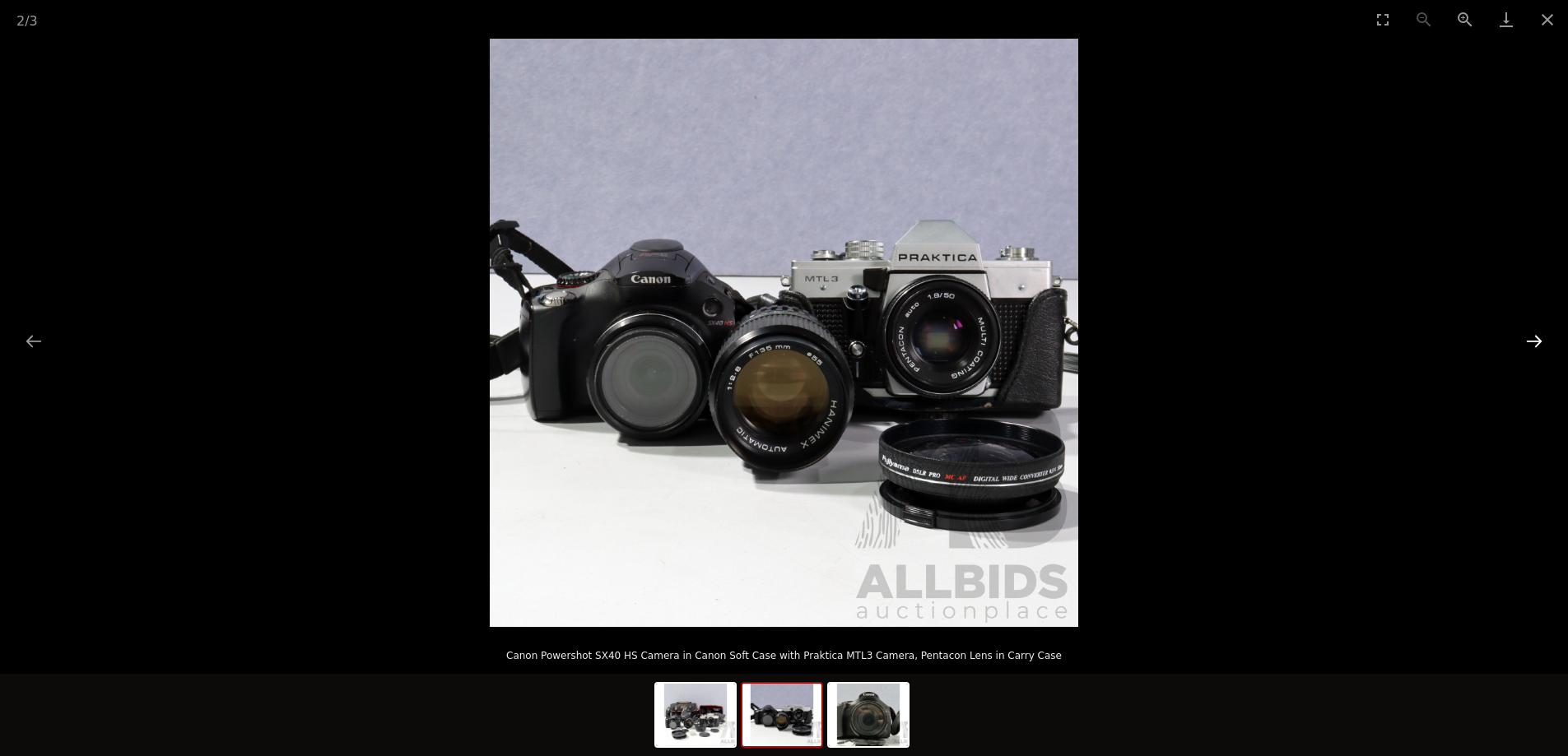
click at [1530, 342] on button "Next slide" at bounding box center [1534, 341] width 35 height 32
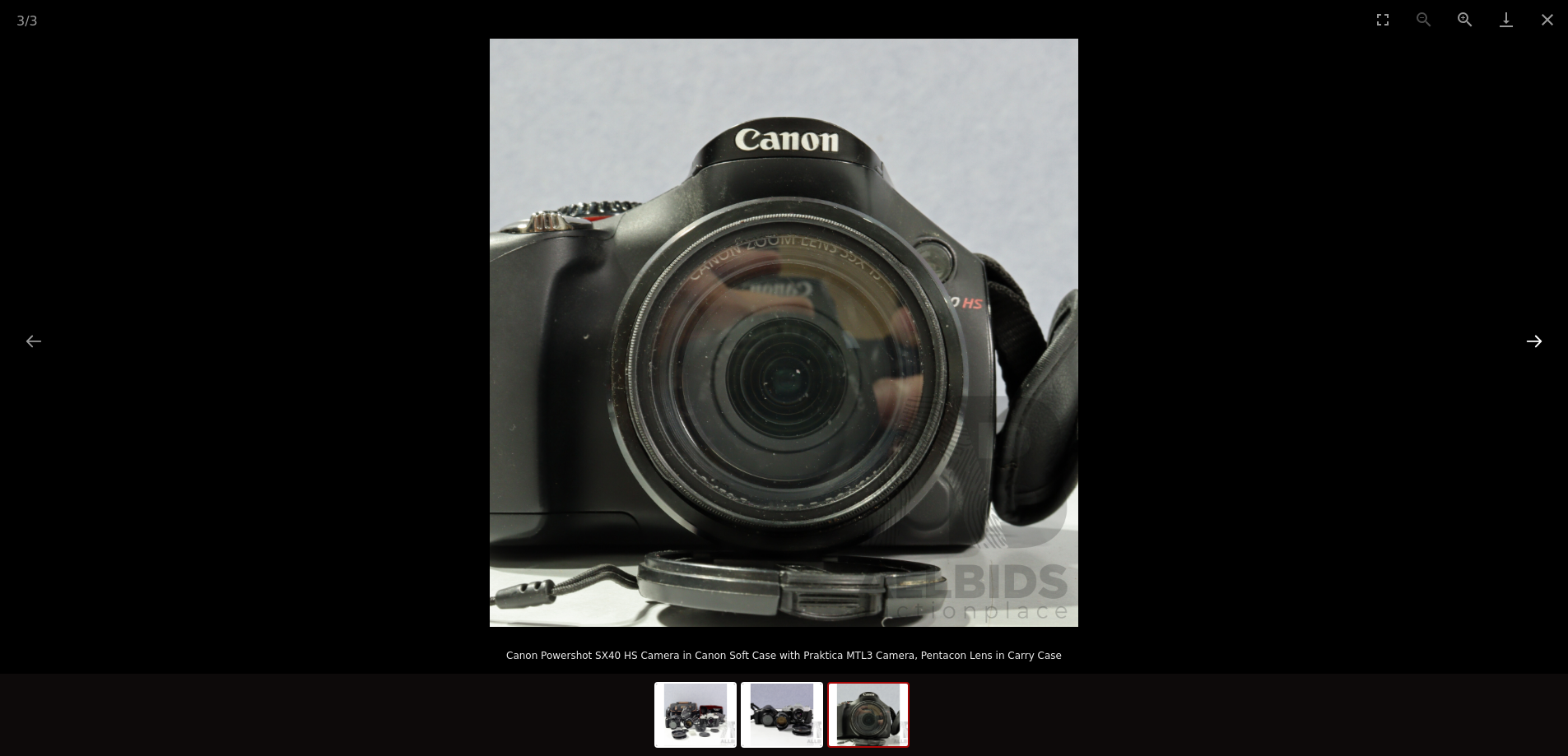
click at [1530, 342] on button "Next slide" at bounding box center [1534, 341] width 35 height 32
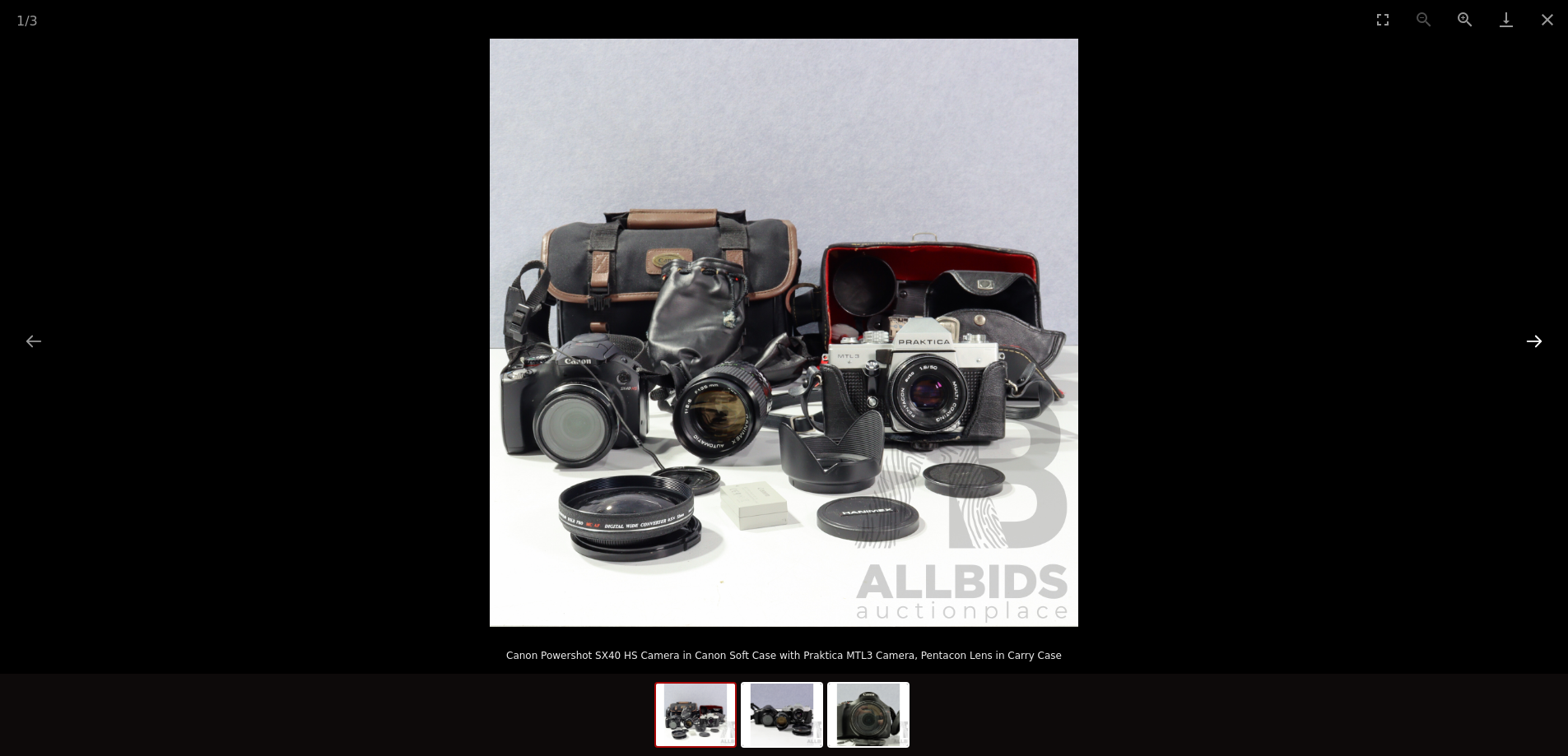
click at [1530, 342] on button "Next slide" at bounding box center [1534, 341] width 35 height 32
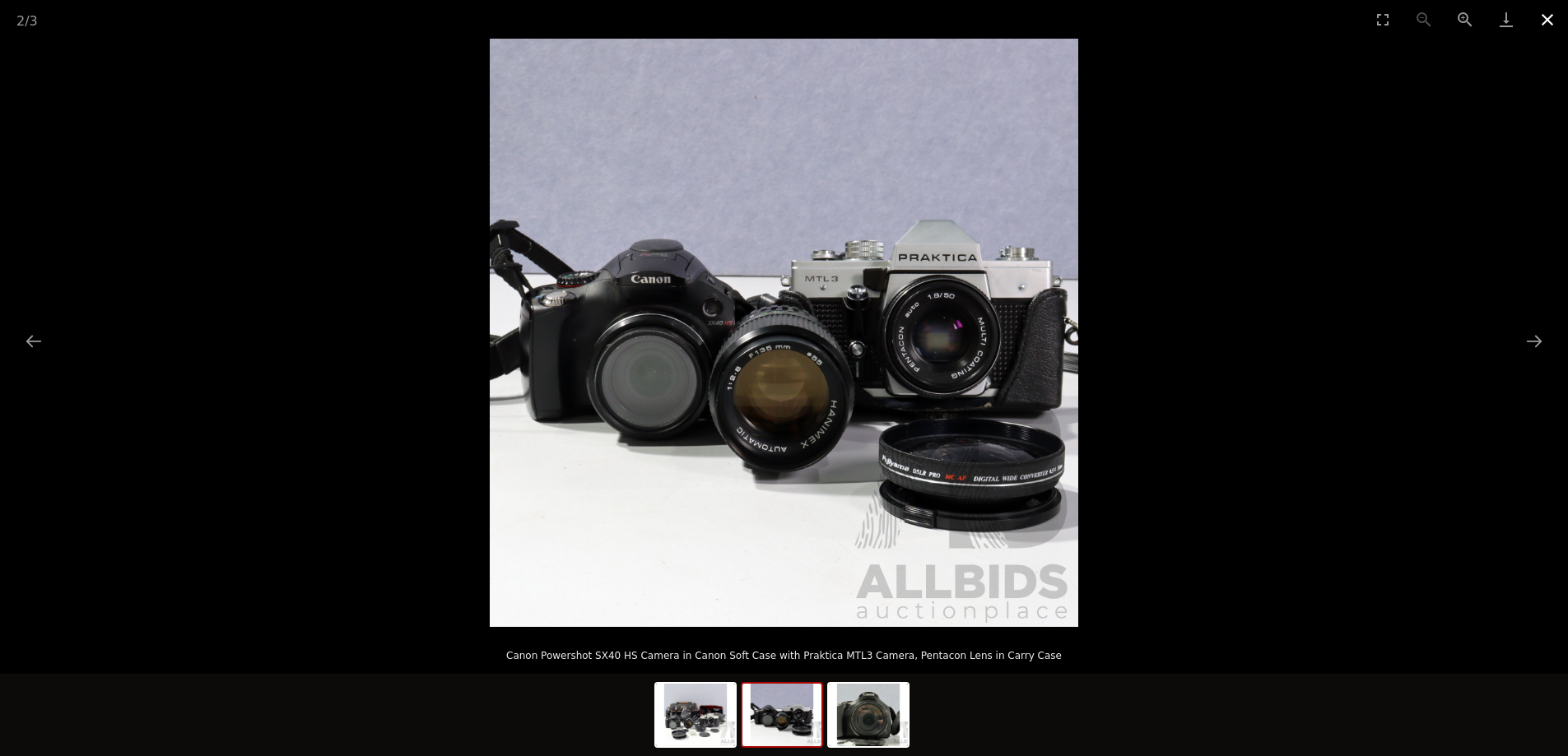
click at [1544, 19] on button "Close gallery" at bounding box center [1547, 19] width 41 height 39
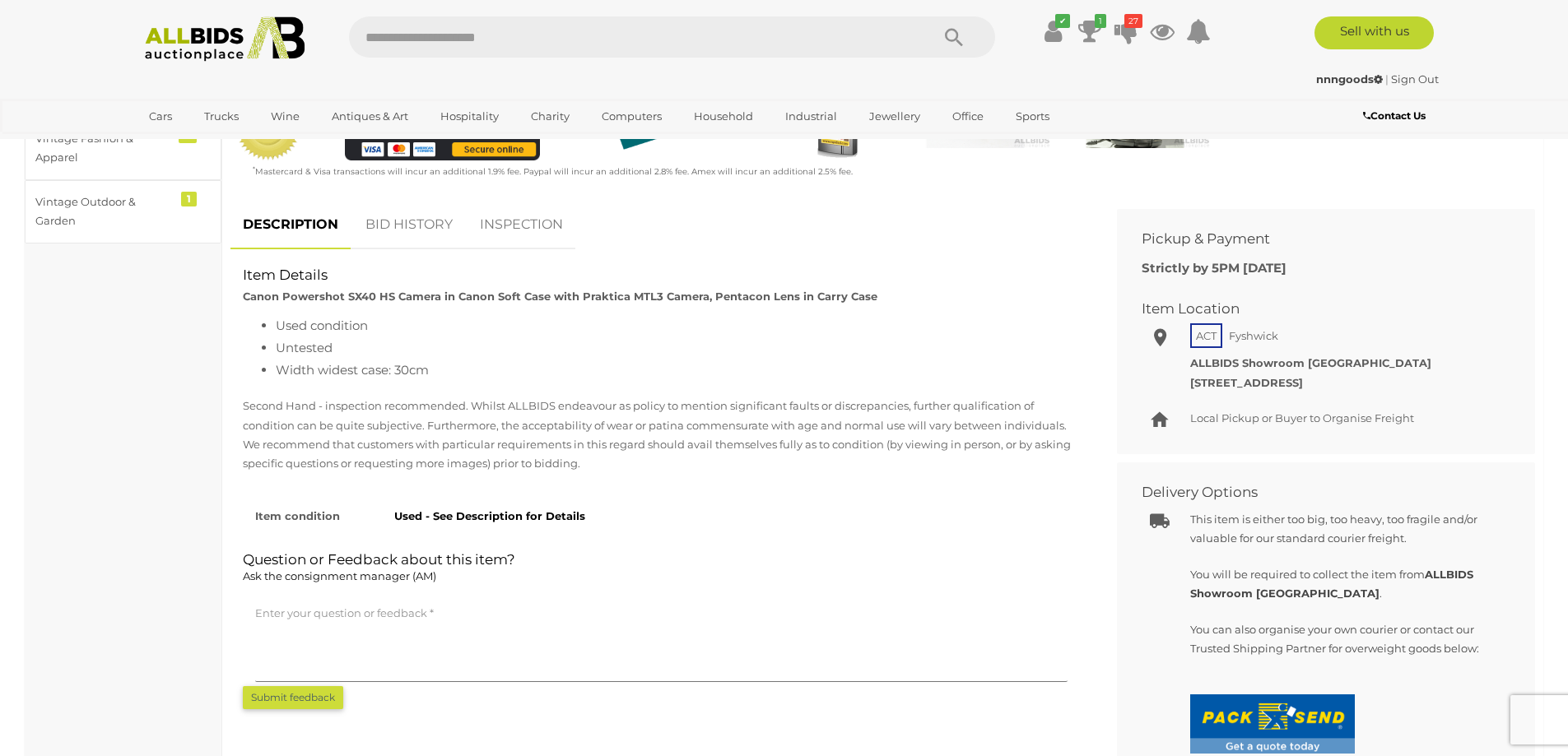
scroll to position [576, 0]
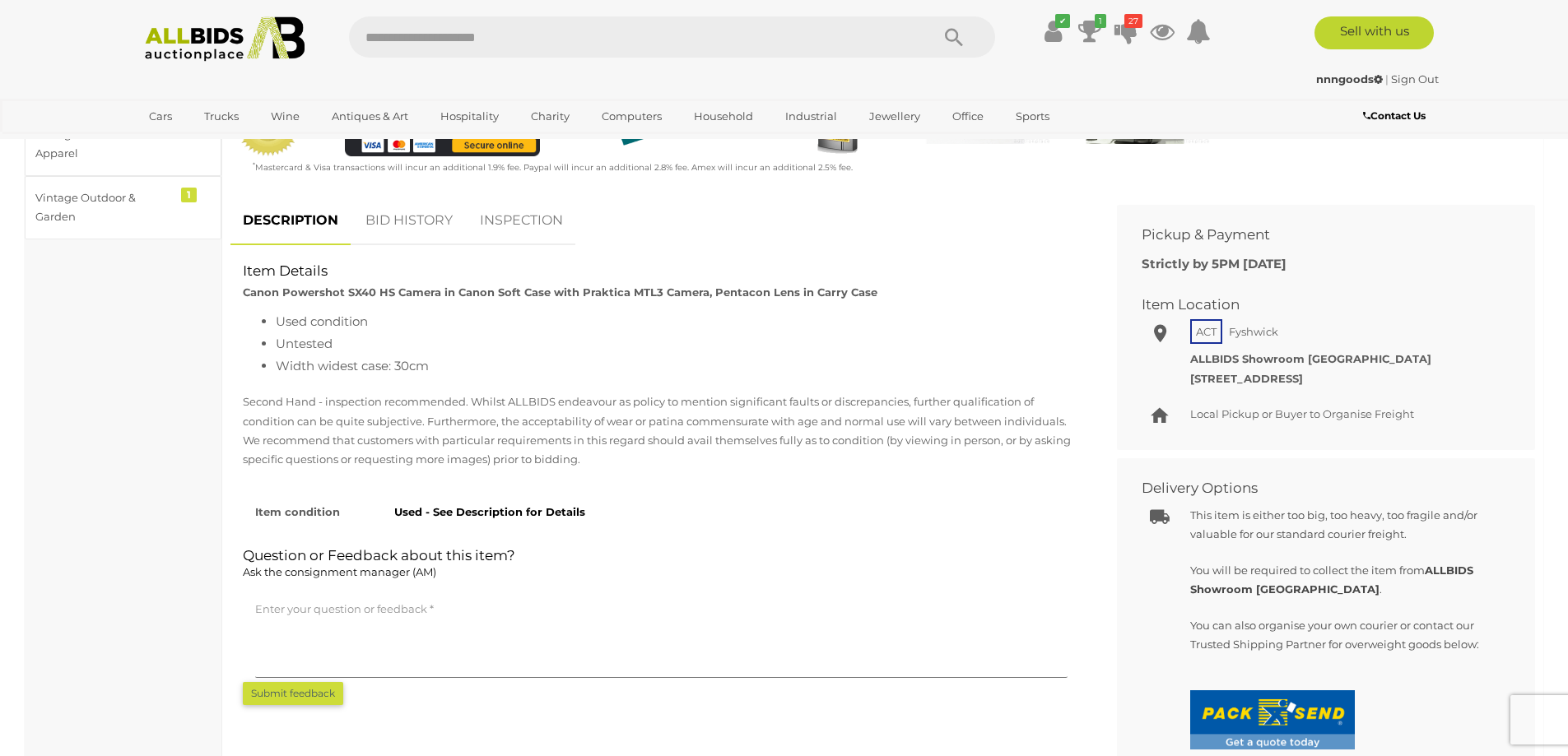
click at [413, 220] on link "BID HISTORY" at bounding box center [409, 221] width 112 height 49
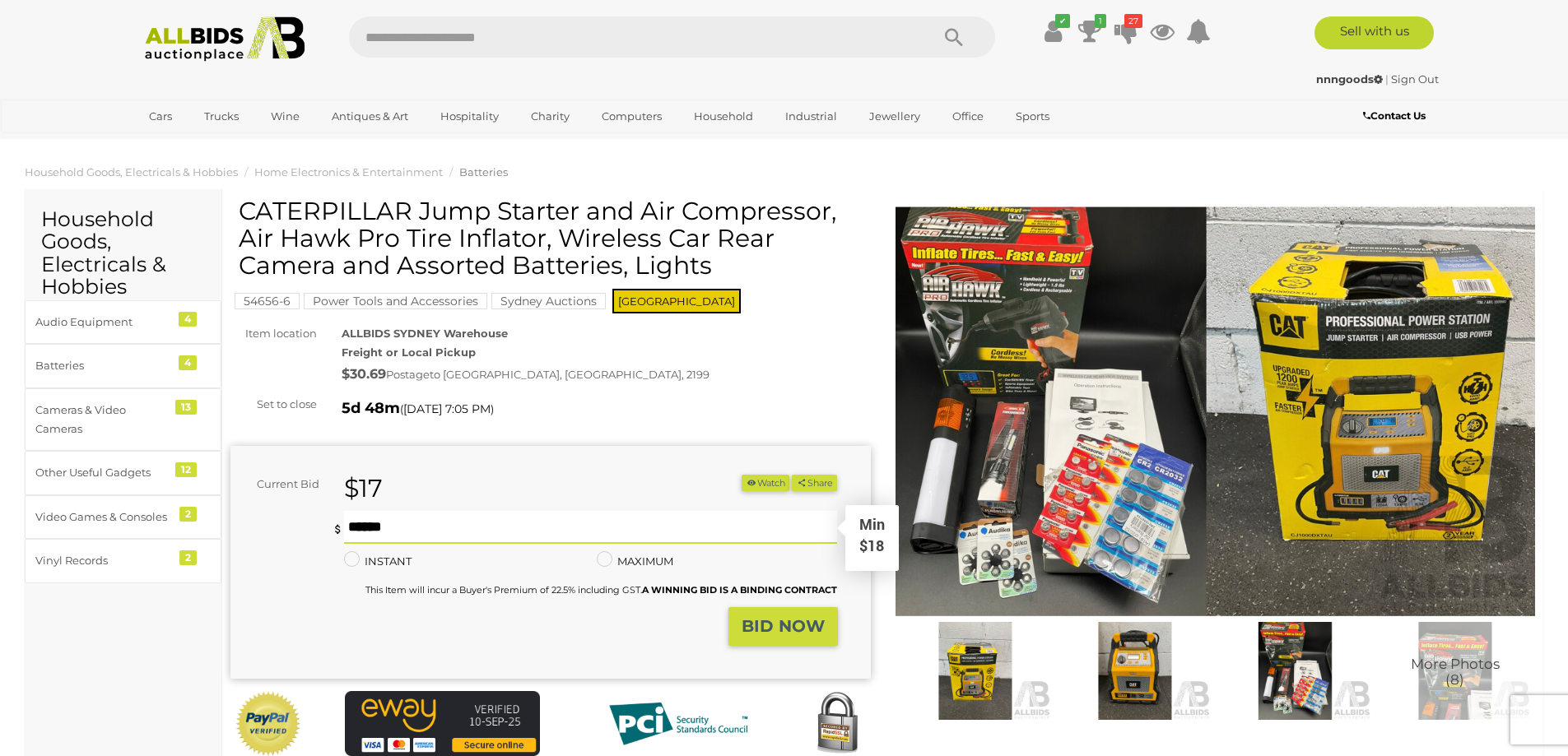
click at [584, 524] on input "text" at bounding box center [591, 528] width 494 height 33
type input "**"
drag, startPoint x: 790, startPoint y: 615, endPoint x: 906, endPoint y: 639, distance: 118.5
click at [789, 615] on button "BID NOW" at bounding box center [782, 627] width 110 height 39
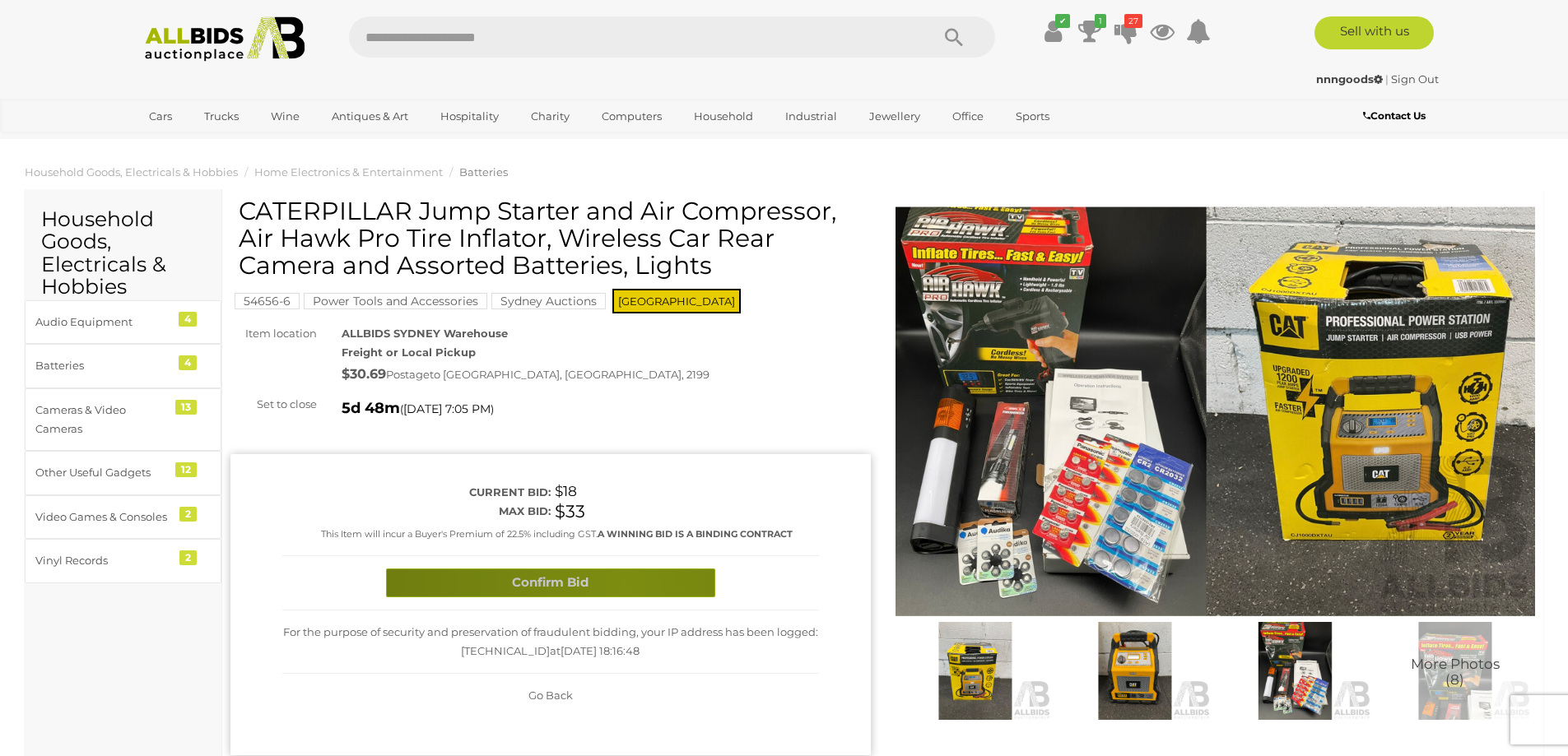
click at [624, 587] on button "Confirm Bid" at bounding box center [551, 583] width 329 height 29
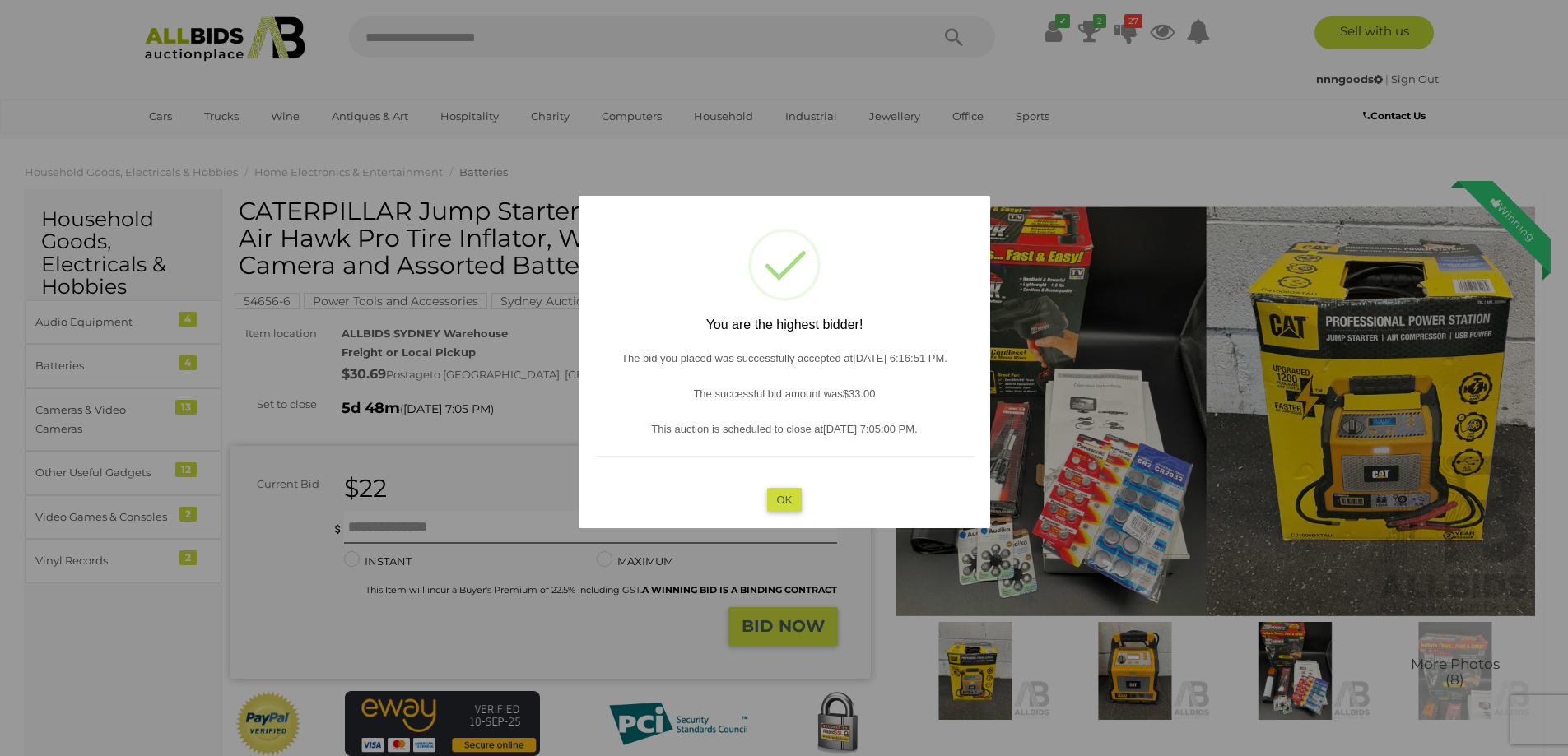
drag, startPoint x: 793, startPoint y: 501, endPoint x: 786, endPoint y: 489, distance: 13.9
click at [791, 501] on button "OK" at bounding box center [783, 499] width 35 height 24
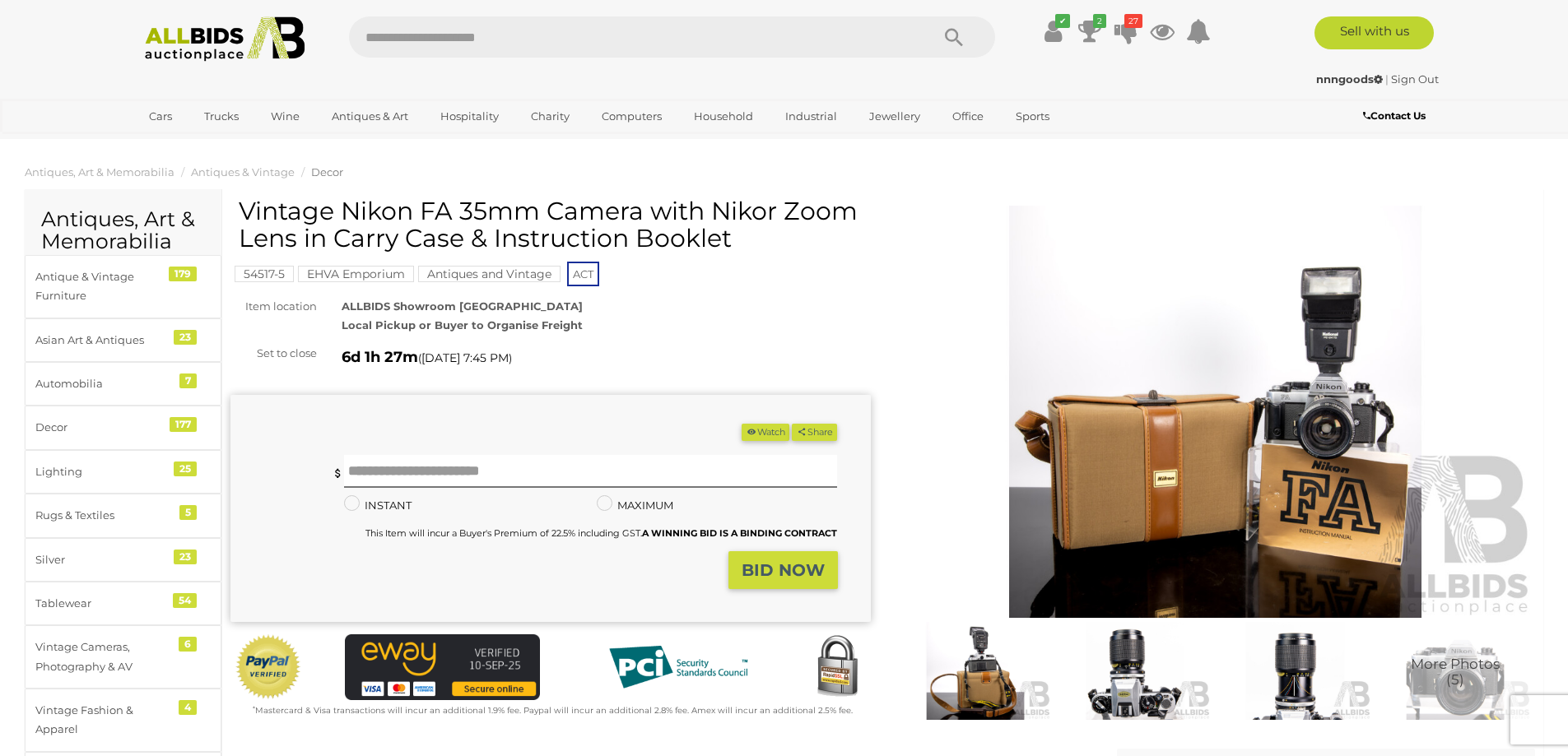
click at [1118, 685] on img at bounding box center [1135, 671] width 152 height 98
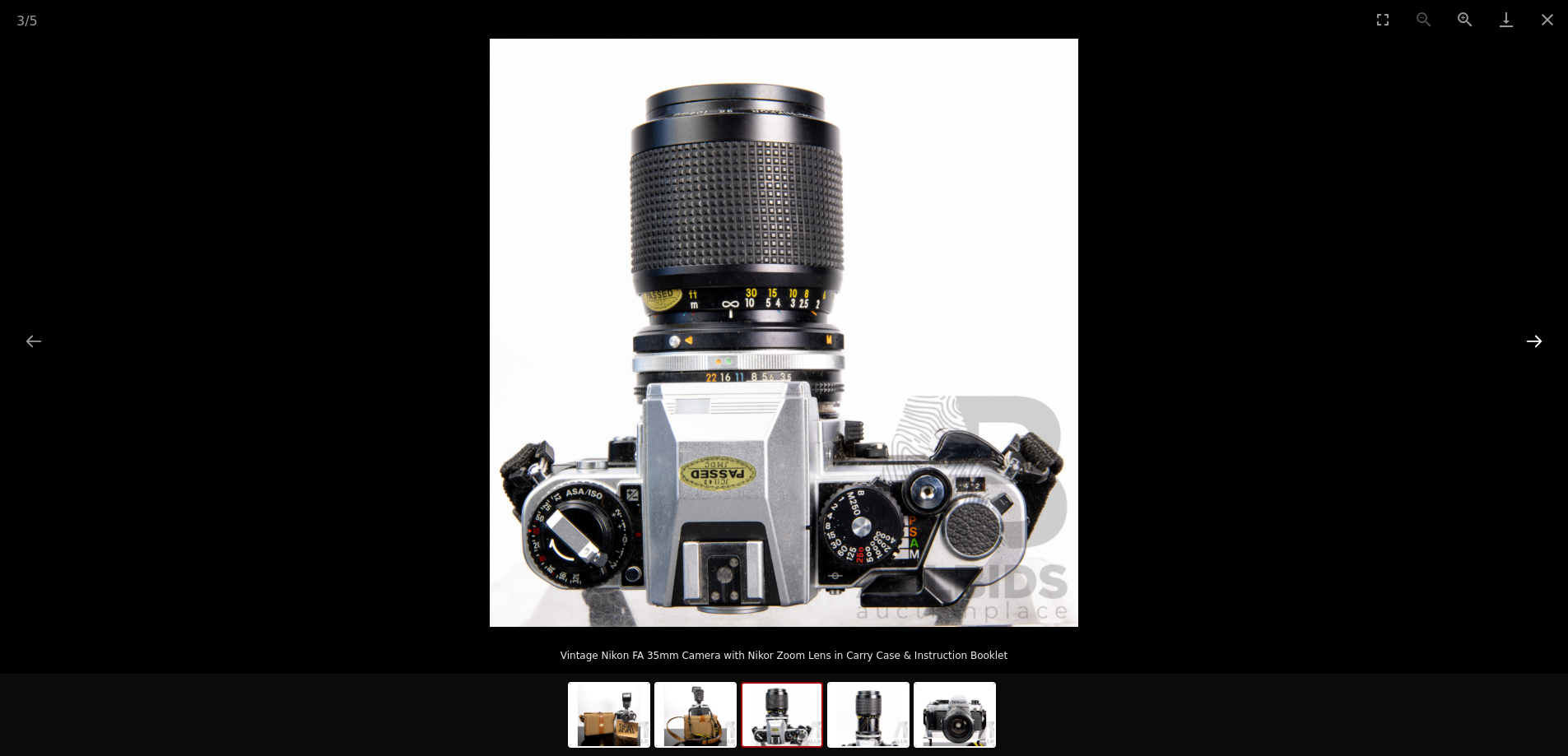
click at [1533, 339] on button "Next slide" at bounding box center [1534, 341] width 35 height 32
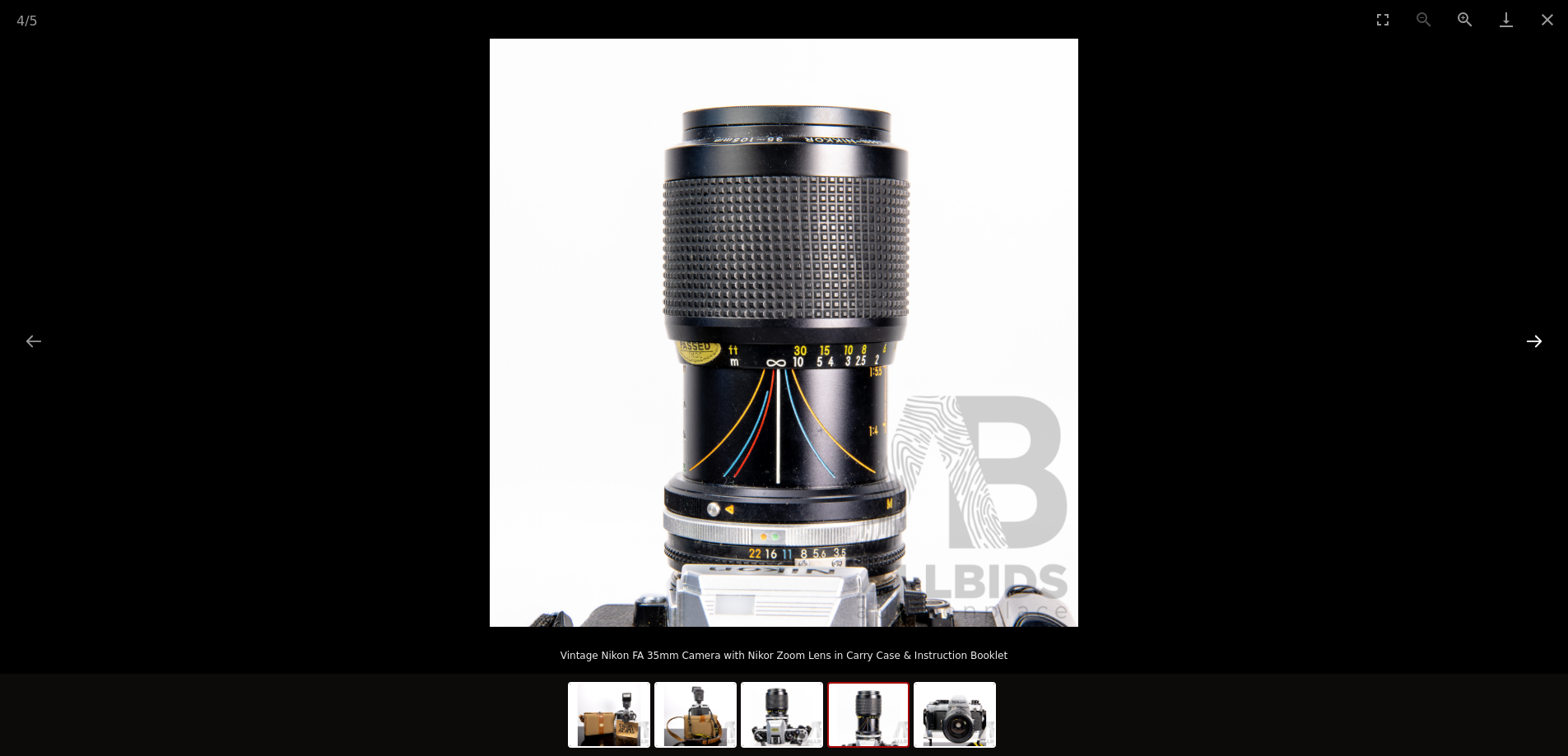
click at [1533, 340] on button "Next slide" at bounding box center [1534, 341] width 35 height 32
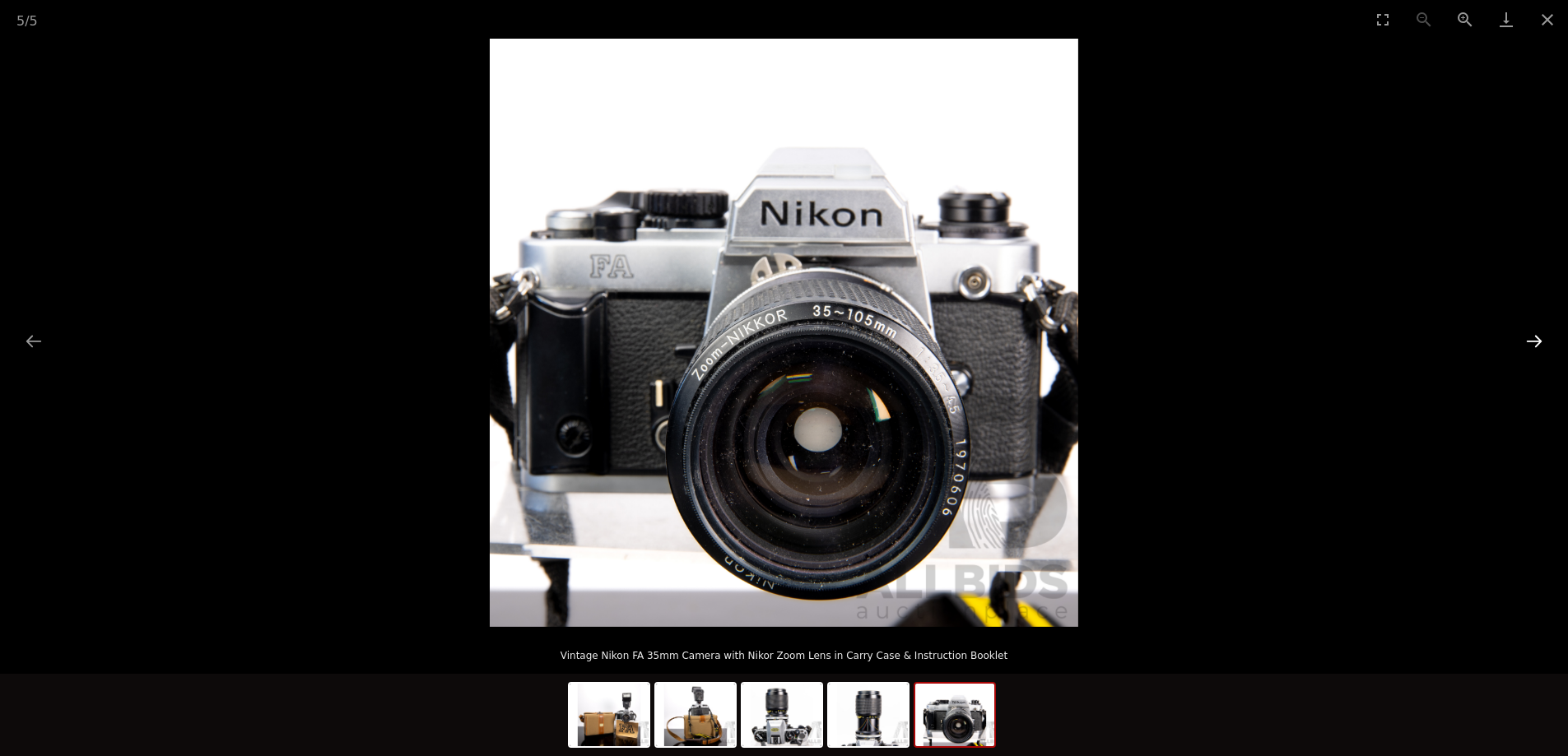
click at [1534, 340] on button "Next slide" at bounding box center [1534, 341] width 35 height 32
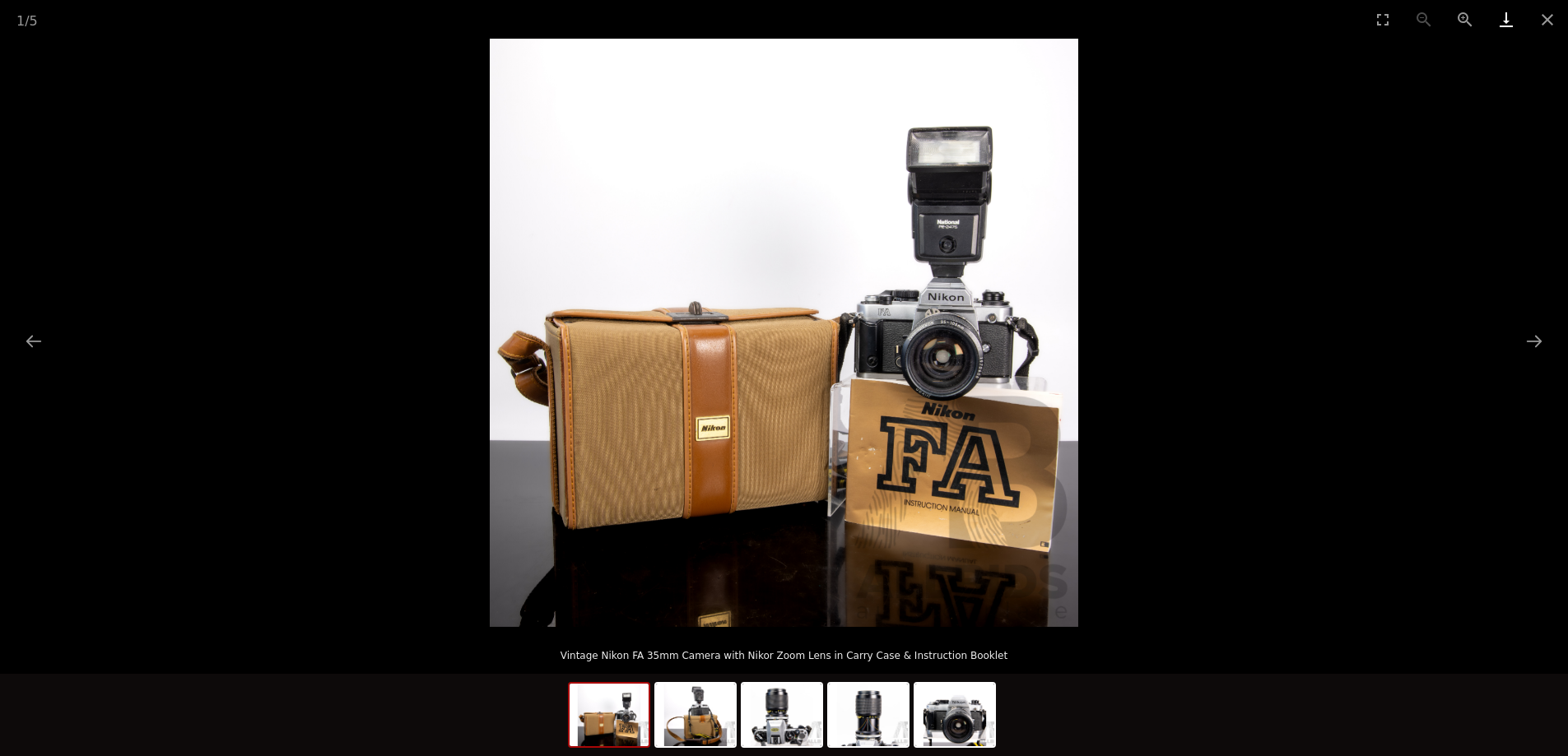
drag, startPoint x: 1547, startPoint y: 12, endPoint x: 1492, endPoint y: 0, distance: 56.3
click at [1548, 12] on button "Close gallery" at bounding box center [1547, 19] width 41 height 39
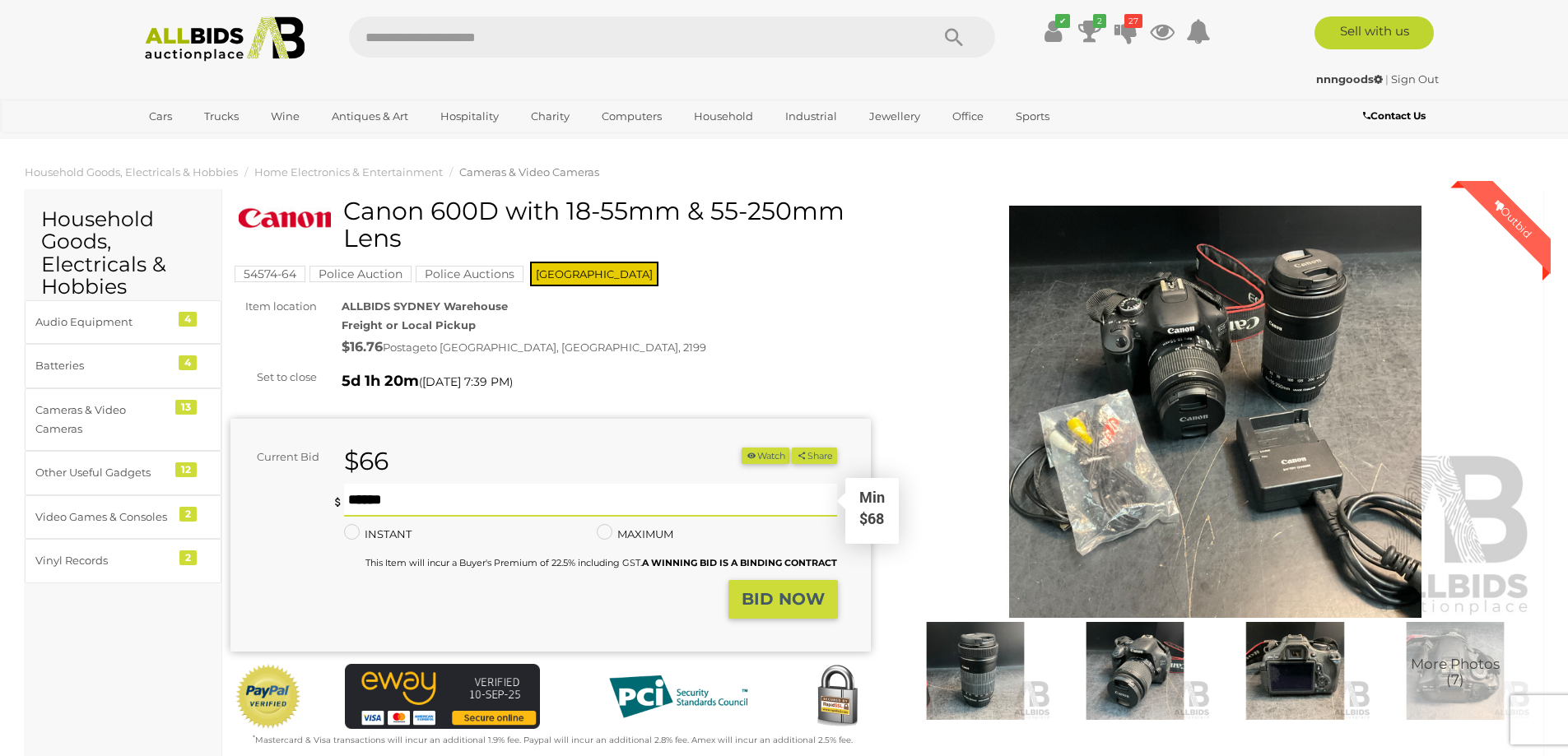
click at [546, 492] on input "text" at bounding box center [591, 501] width 494 height 33
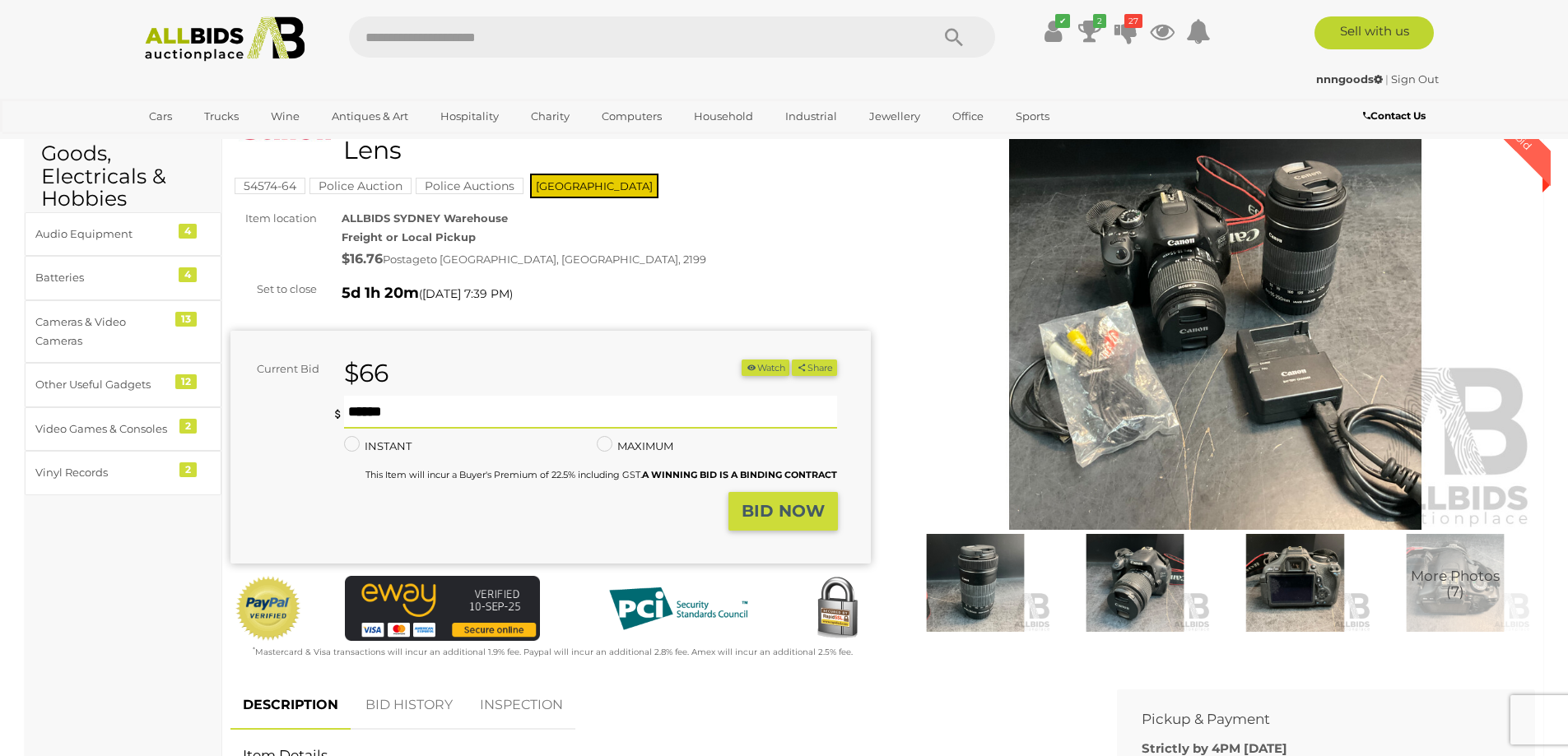
scroll to position [82, 0]
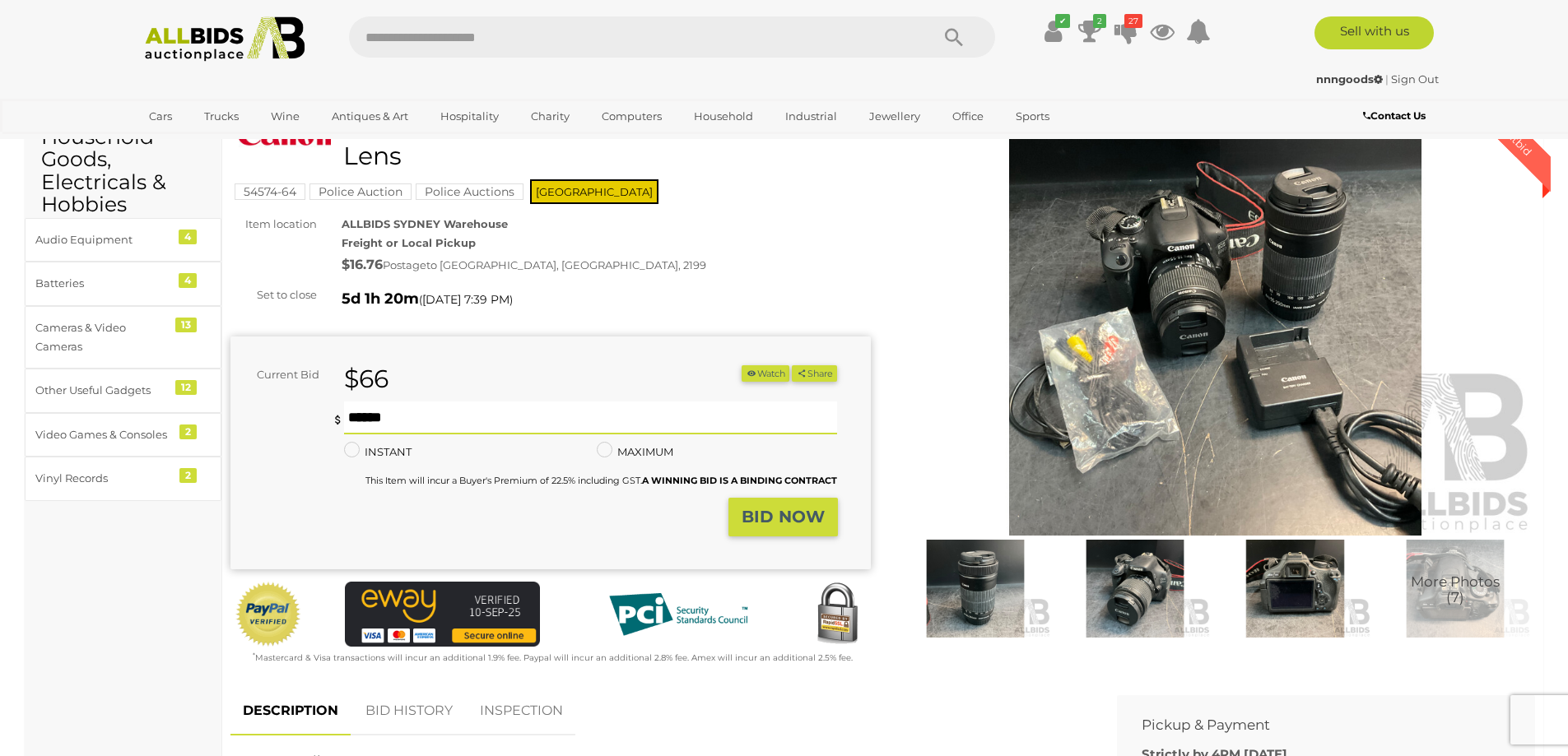
type input "**"
click at [769, 522] on strong "BID NOW" at bounding box center [782, 517] width 83 height 20
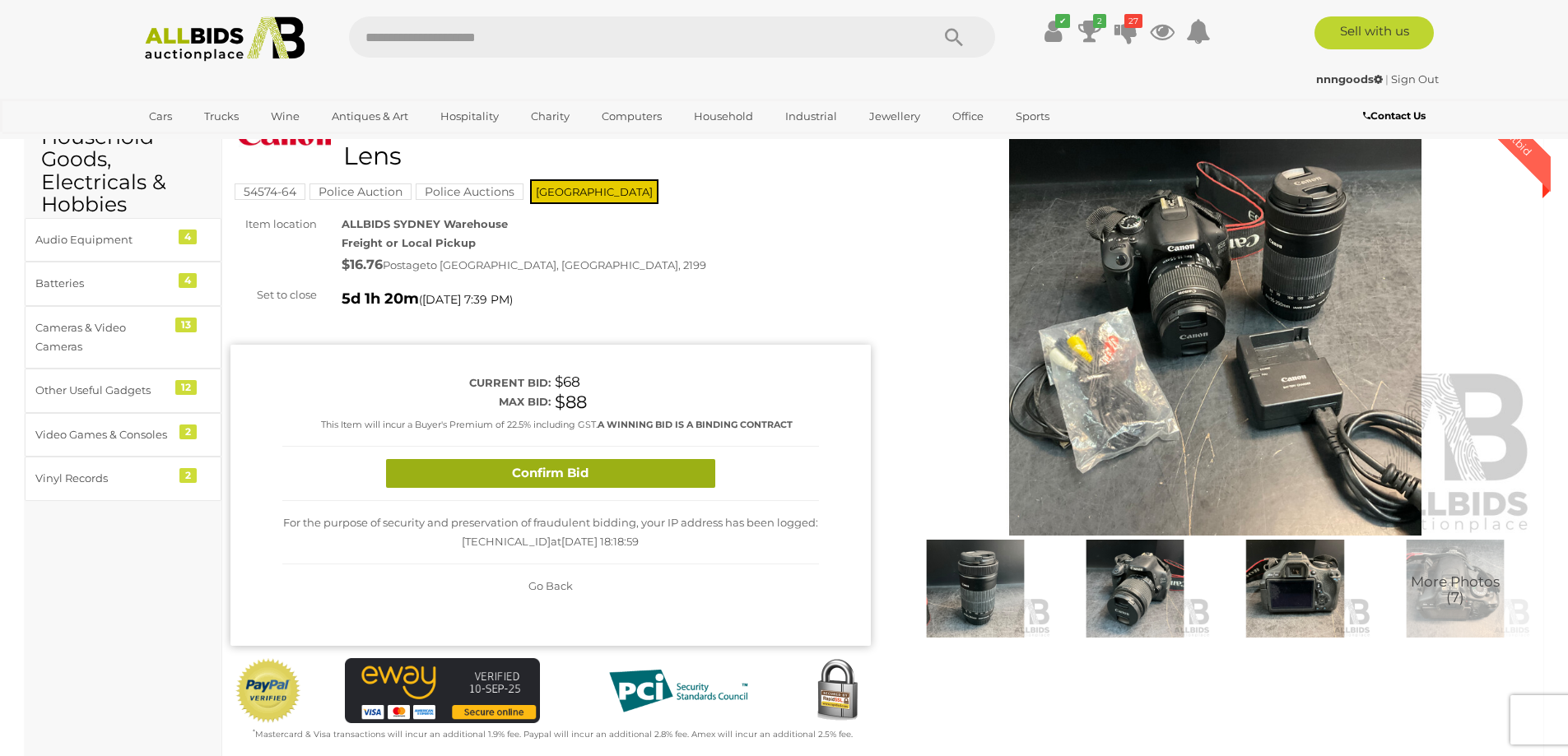
click at [638, 478] on button "Confirm Bid" at bounding box center [551, 474] width 329 height 29
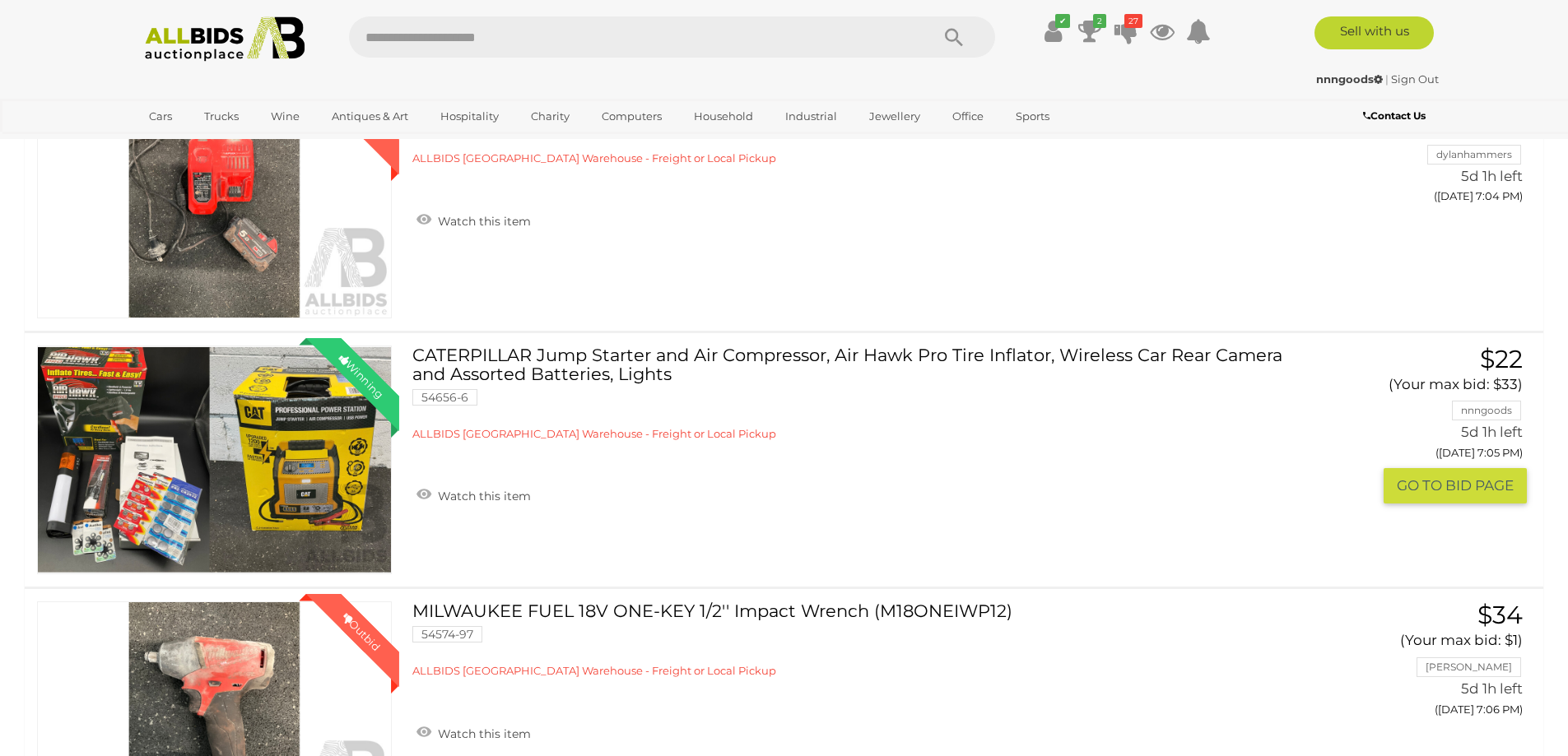
scroll to position [2222, 0]
